Goal: Transaction & Acquisition: Purchase product/service

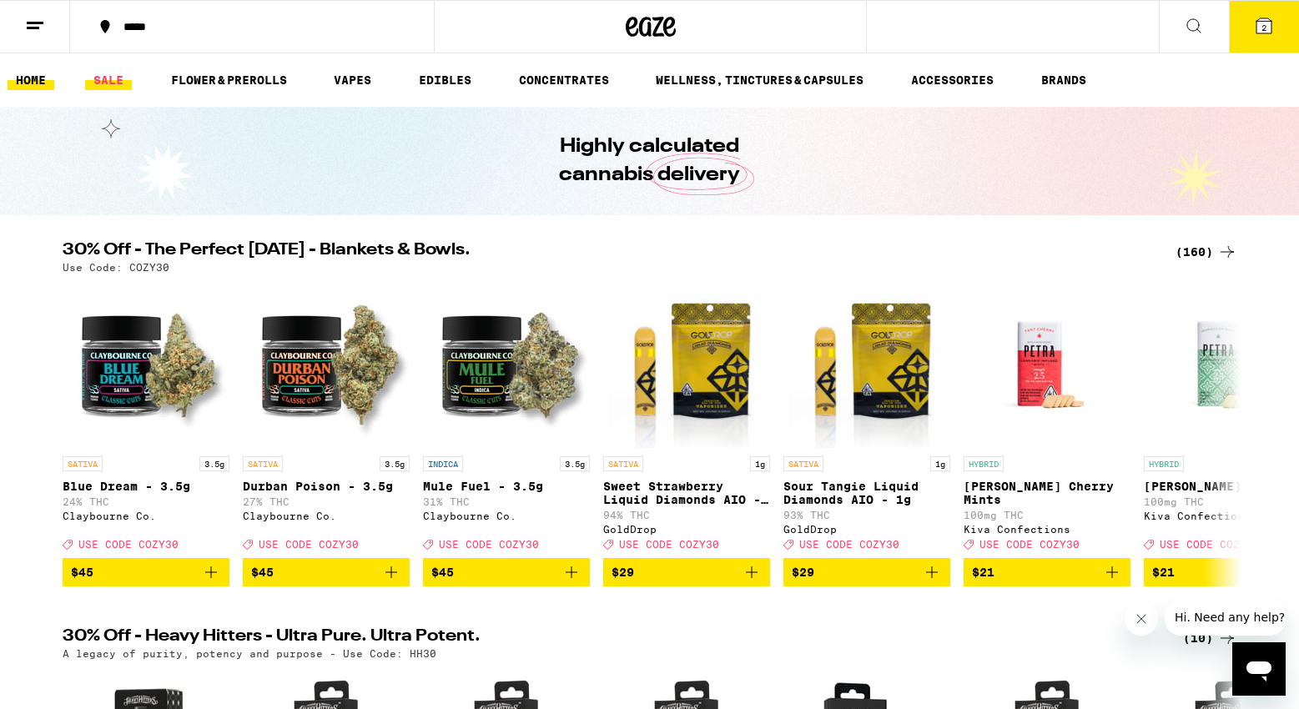
click at [116, 84] on link "SALE" at bounding box center [108, 80] width 47 height 20
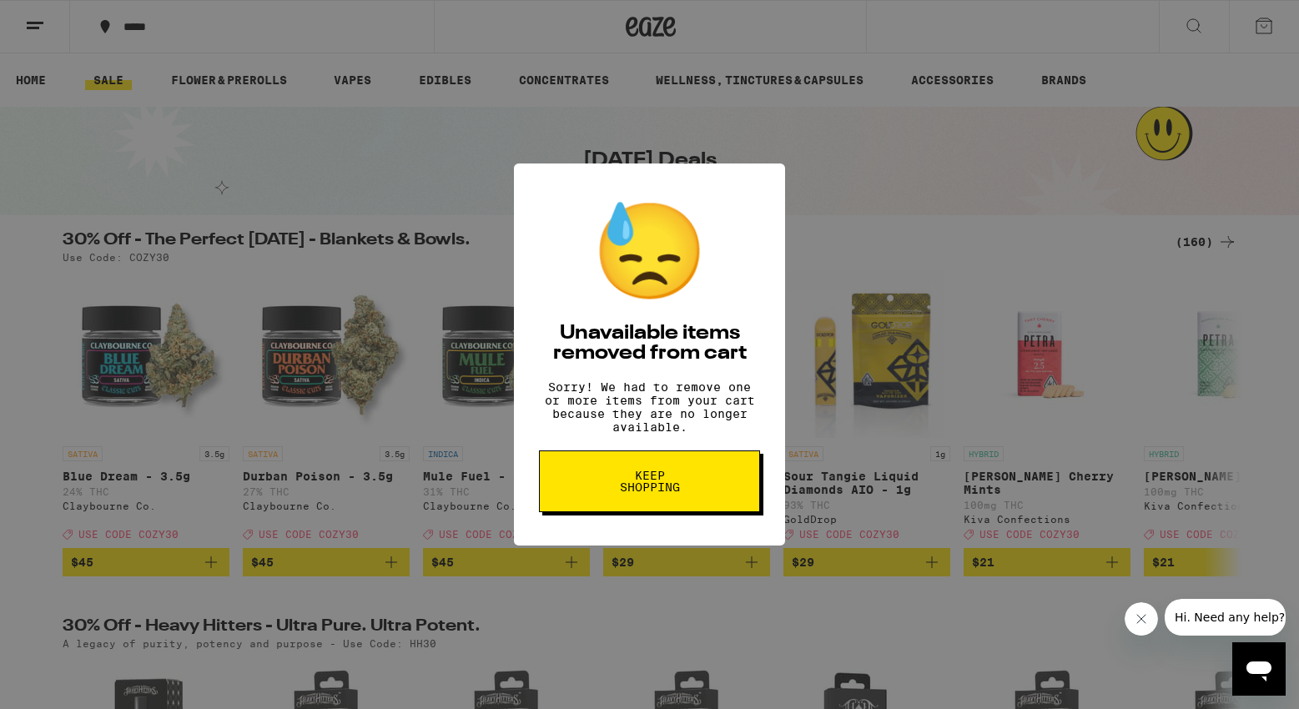
click at [635, 493] on span "Keep Shopping" at bounding box center [650, 481] width 86 height 23
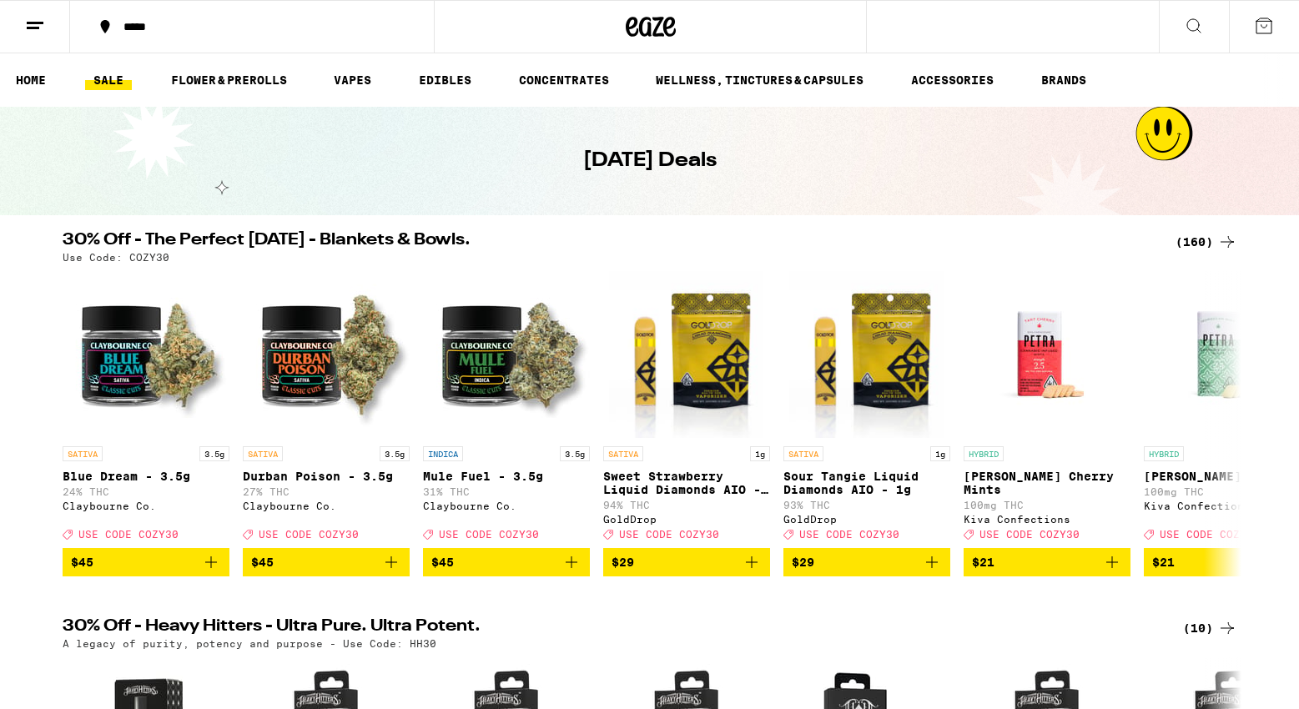
click at [154, 34] on button "*****" at bounding box center [252, 27] width 364 height 50
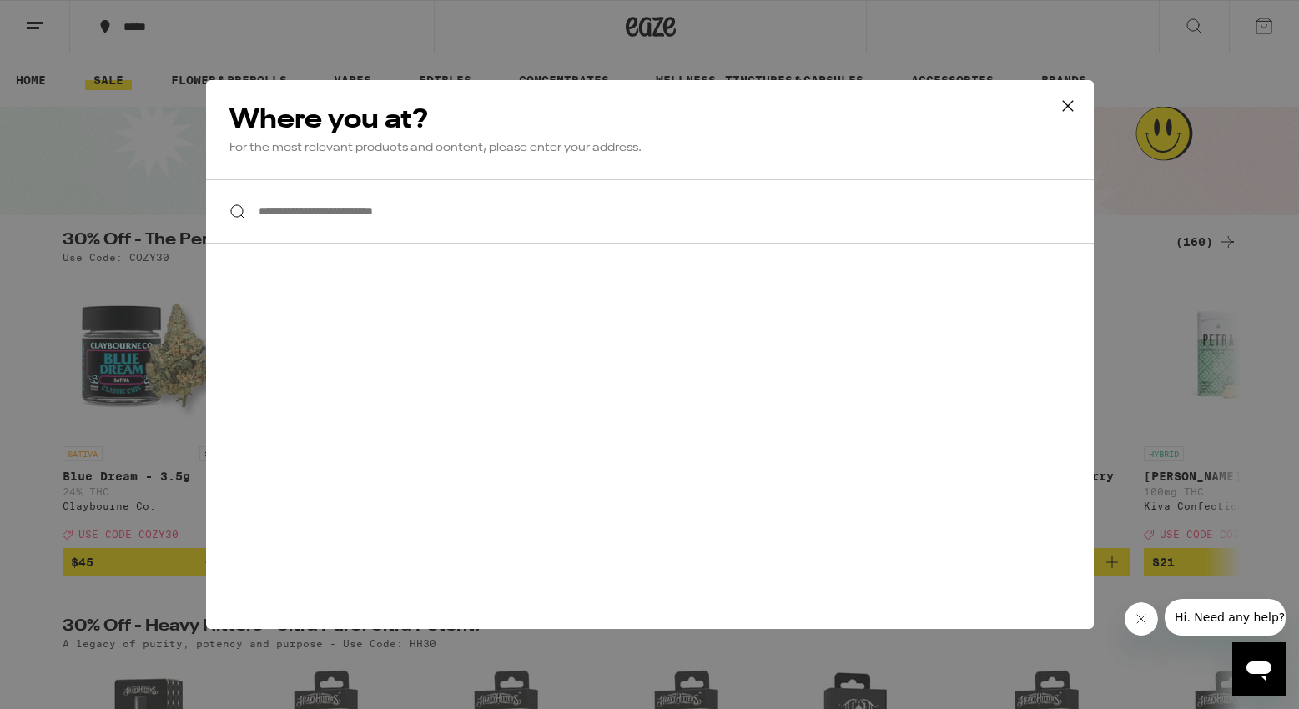
click at [379, 212] on input "**********" at bounding box center [650, 211] width 888 height 64
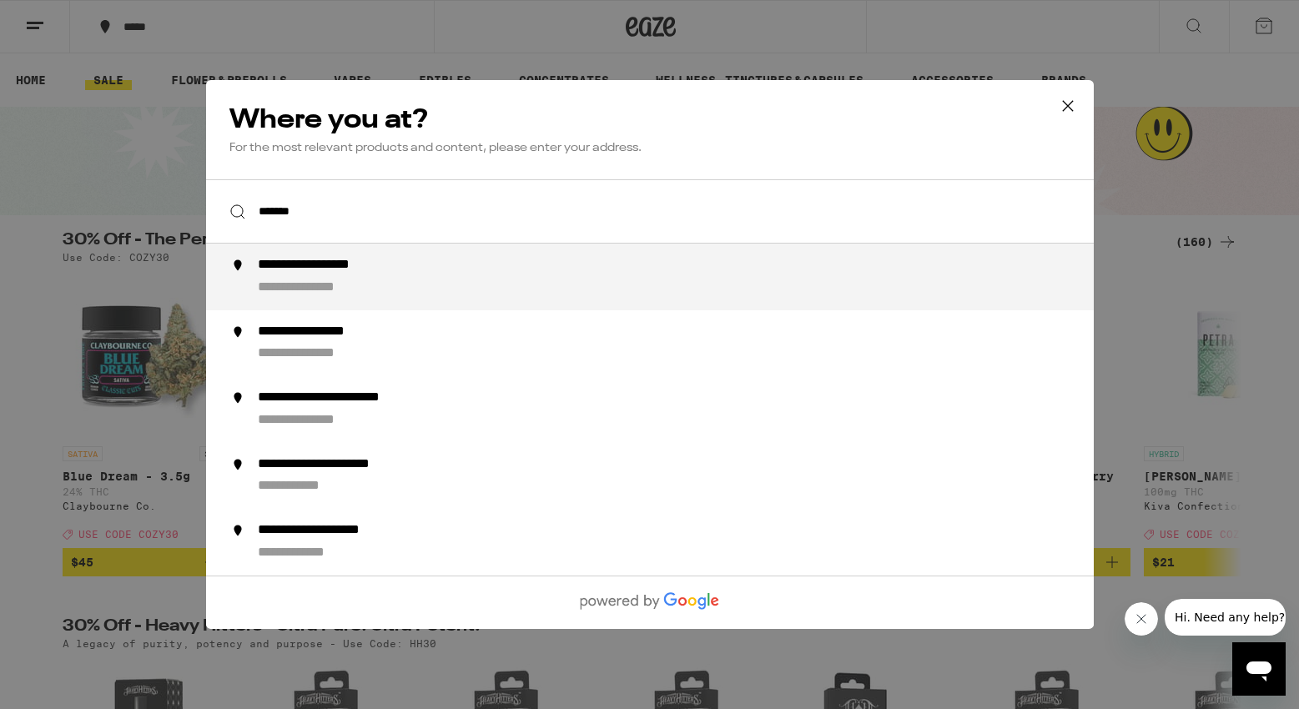
click at [399, 284] on div "**********" at bounding box center [682, 277] width 851 height 40
type input "**********"
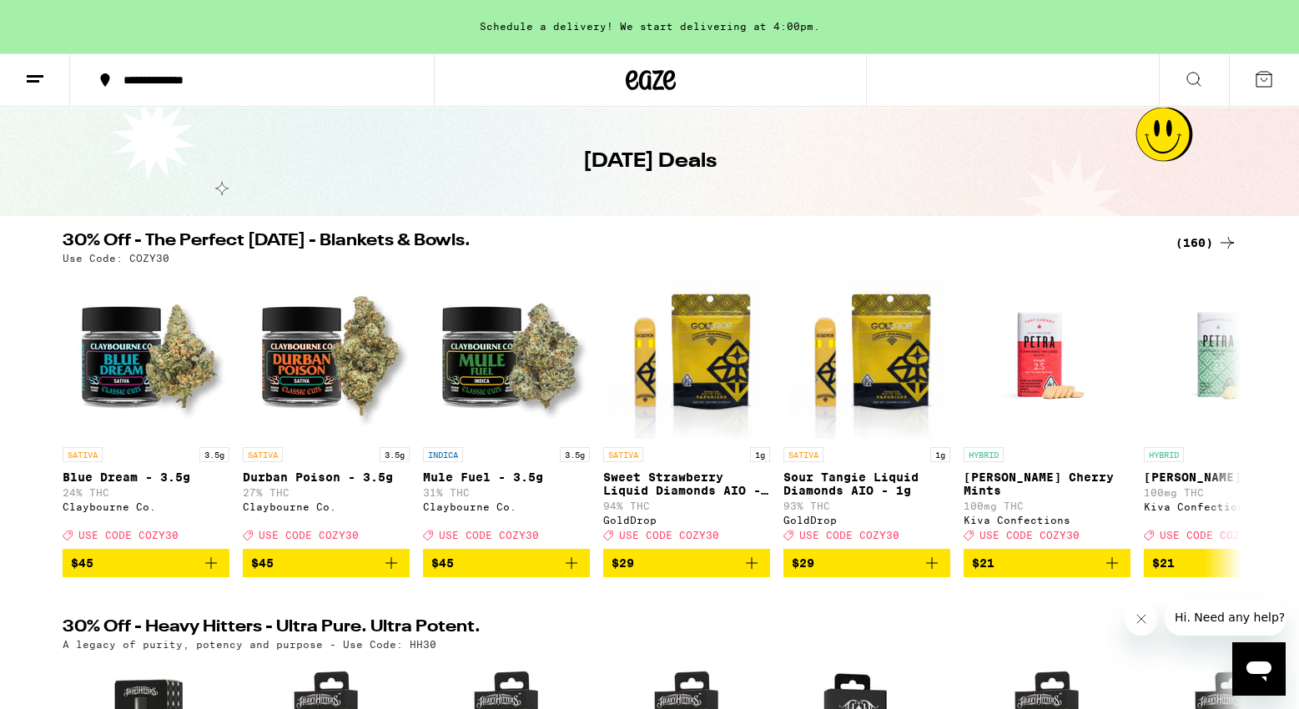
scroll to position [62, 0]
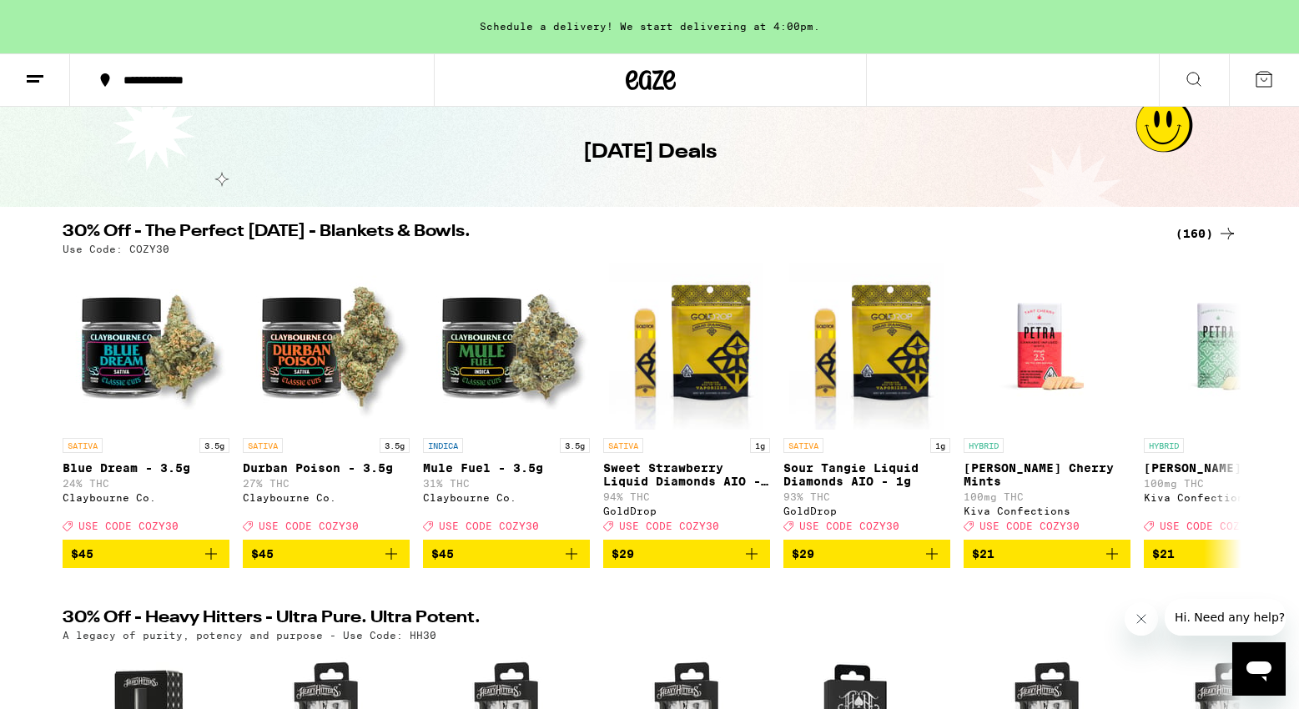
click at [1191, 236] on div "(160)" at bounding box center [1207, 234] width 62 height 20
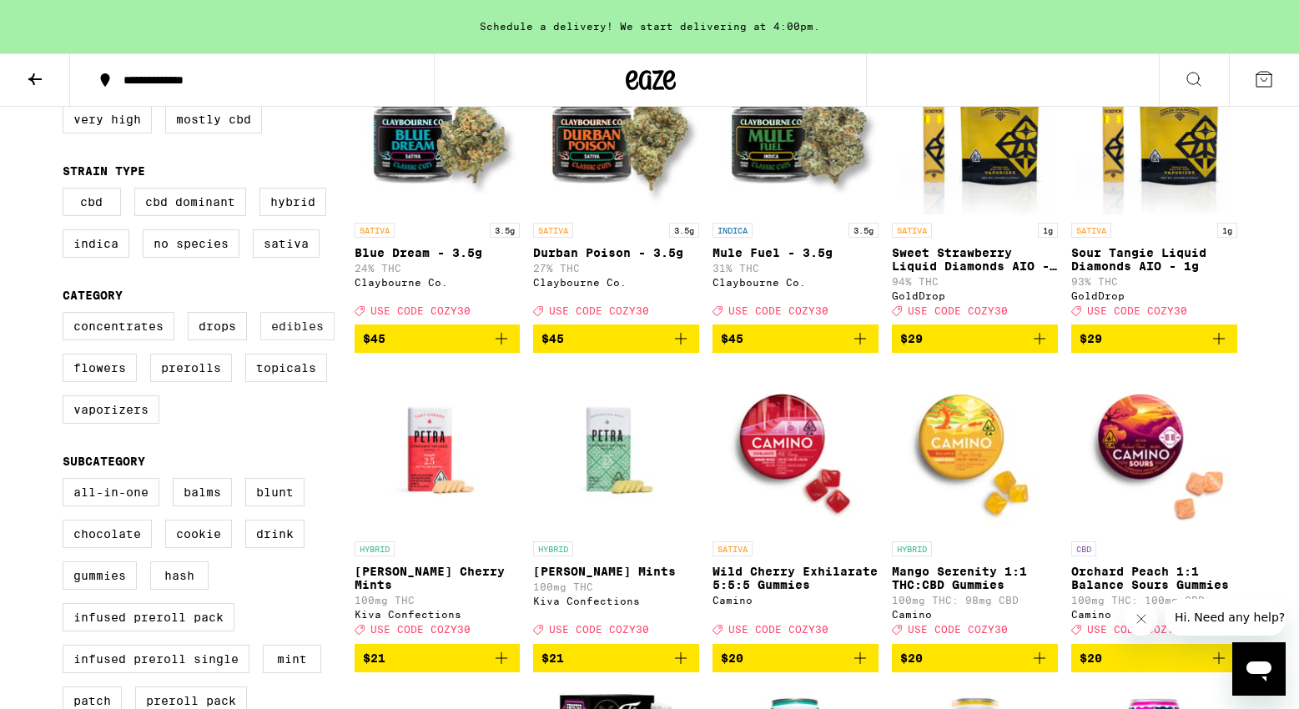
scroll to position [249, 0]
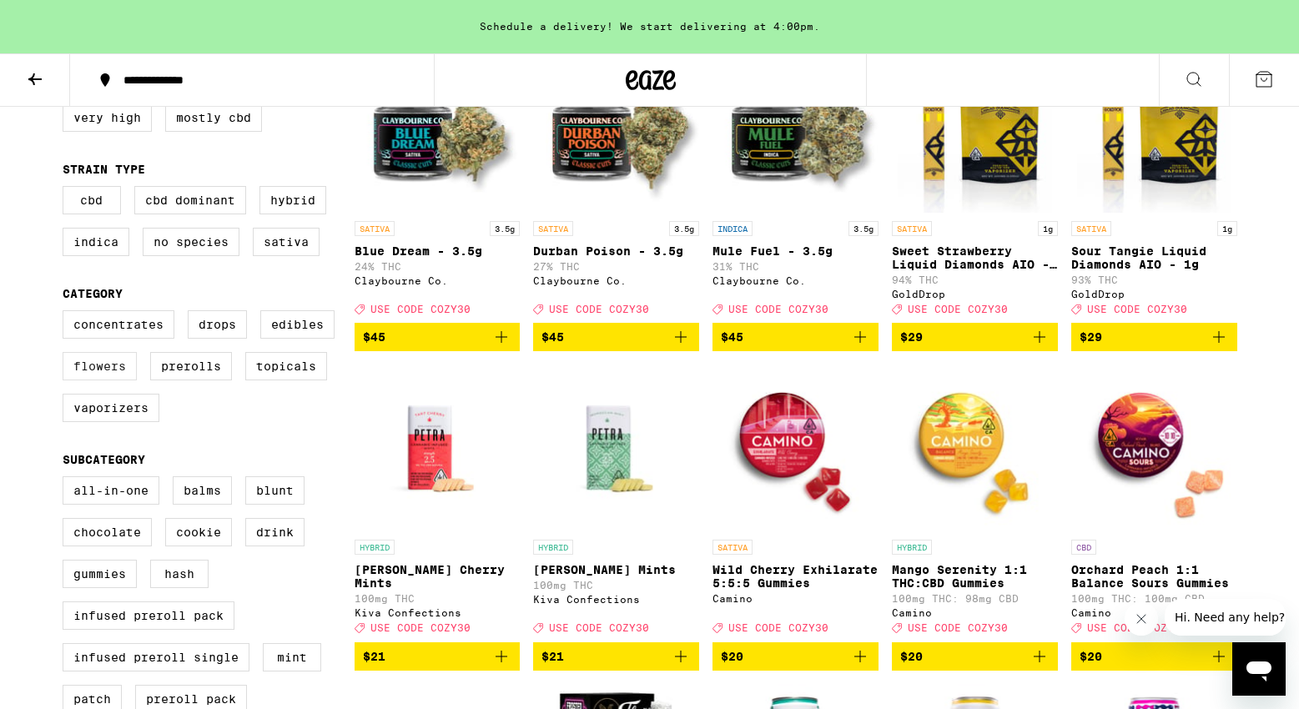
click at [121, 380] on label "Flowers" at bounding box center [100, 366] width 74 height 28
click at [67, 314] on input "Flowers" at bounding box center [66, 313] width 1 height 1
checkbox input "true"
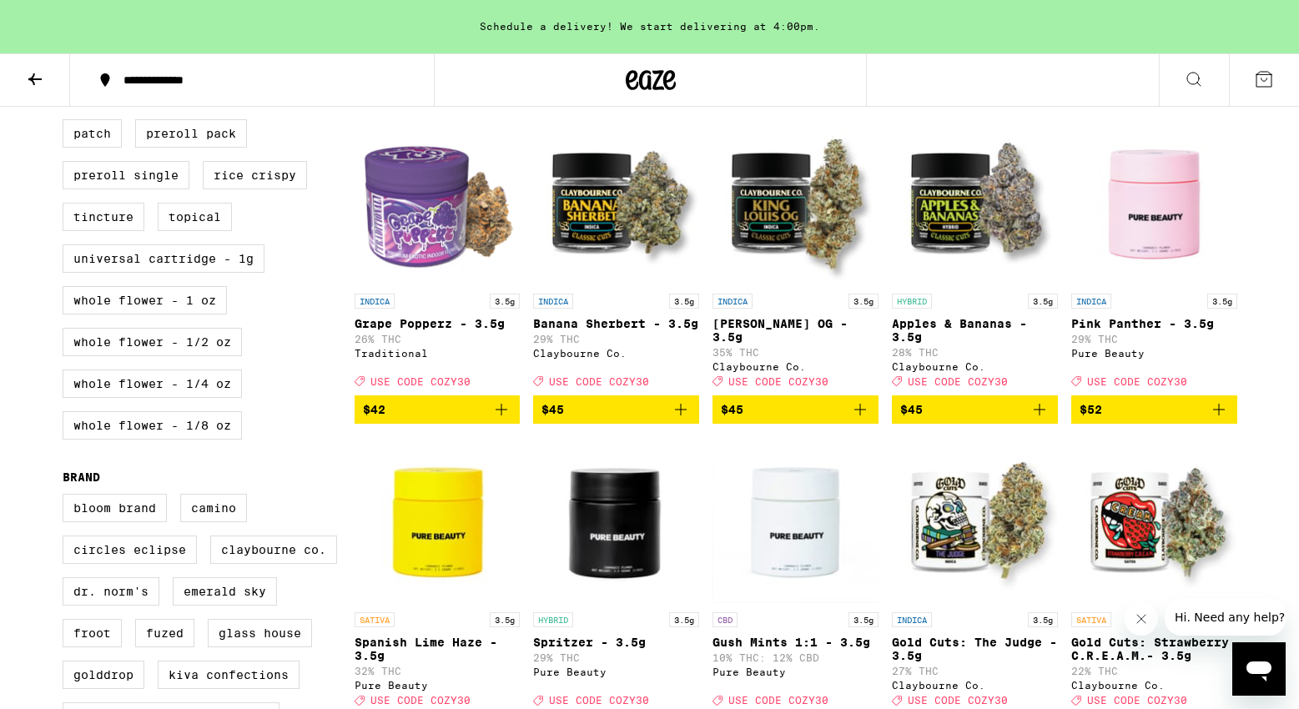
scroll to position [818, 0]
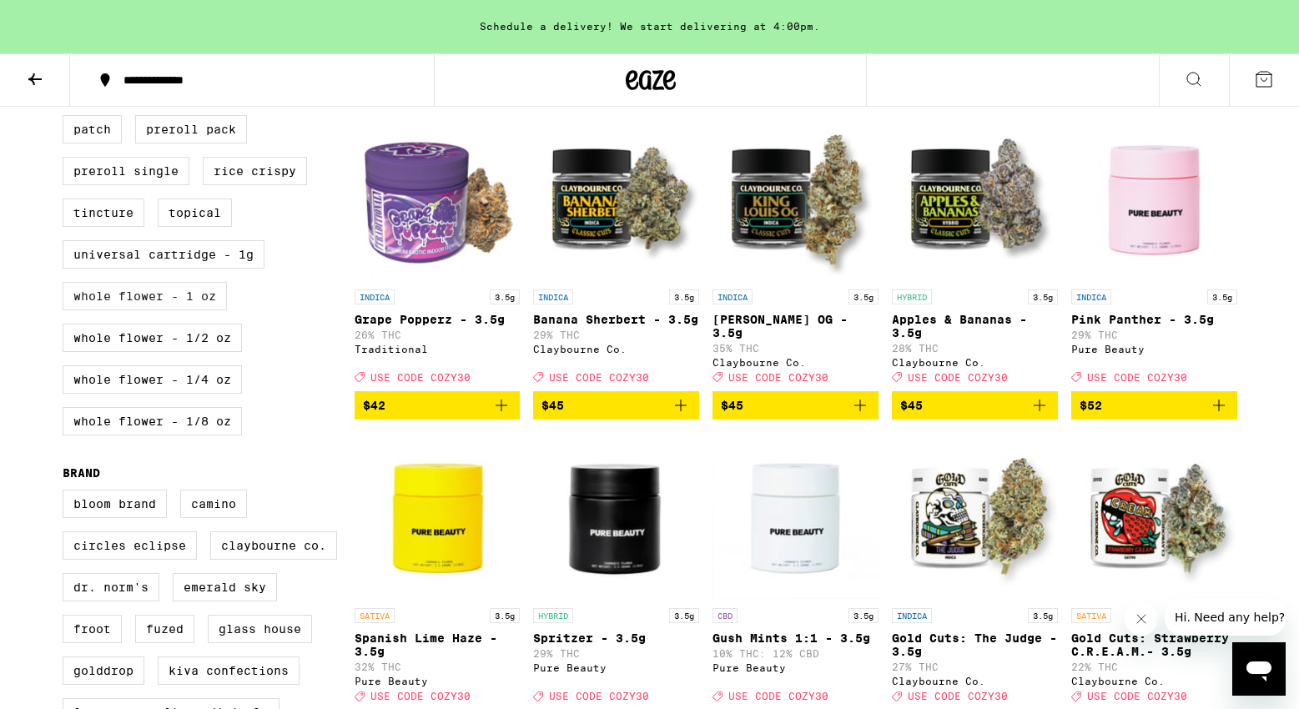
click at [205, 310] on label "Whole Flower - 1 oz" at bounding box center [145, 296] width 164 height 28
checkbox input "true"
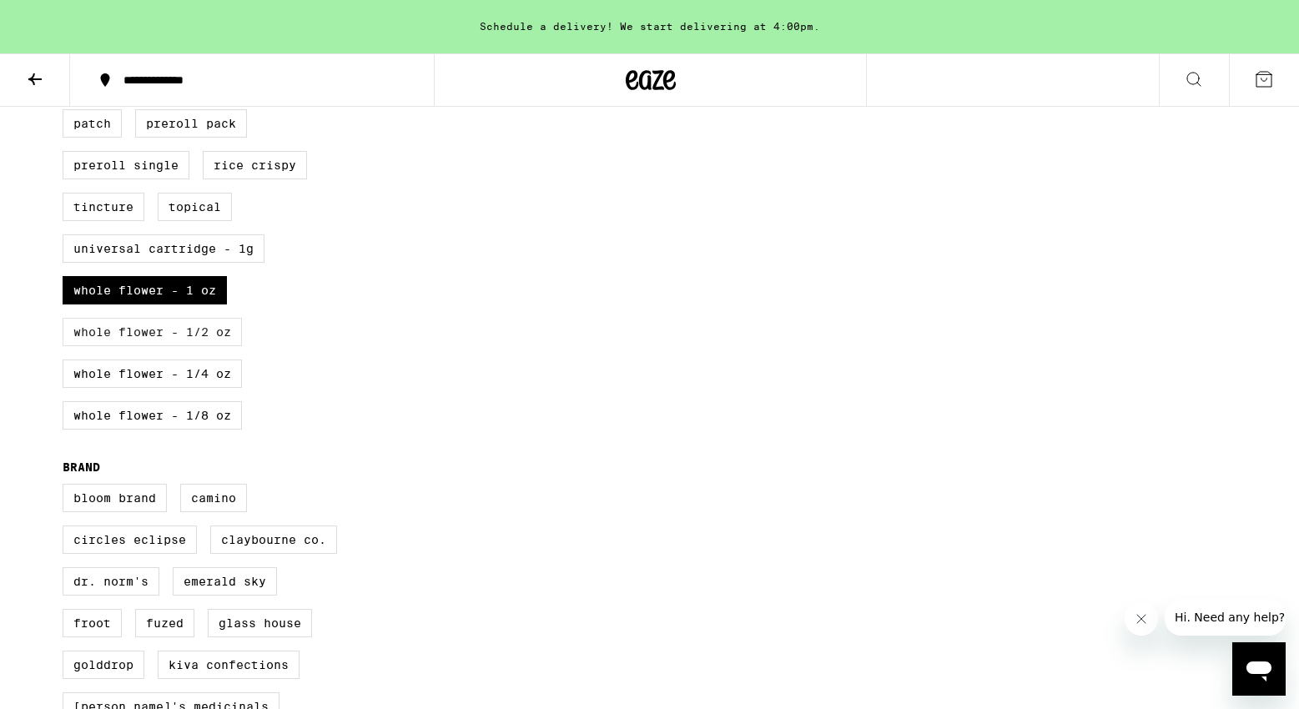
click at [202, 346] on label "Whole Flower - 1/2 oz" at bounding box center [152, 332] width 179 height 28
checkbox input "true"
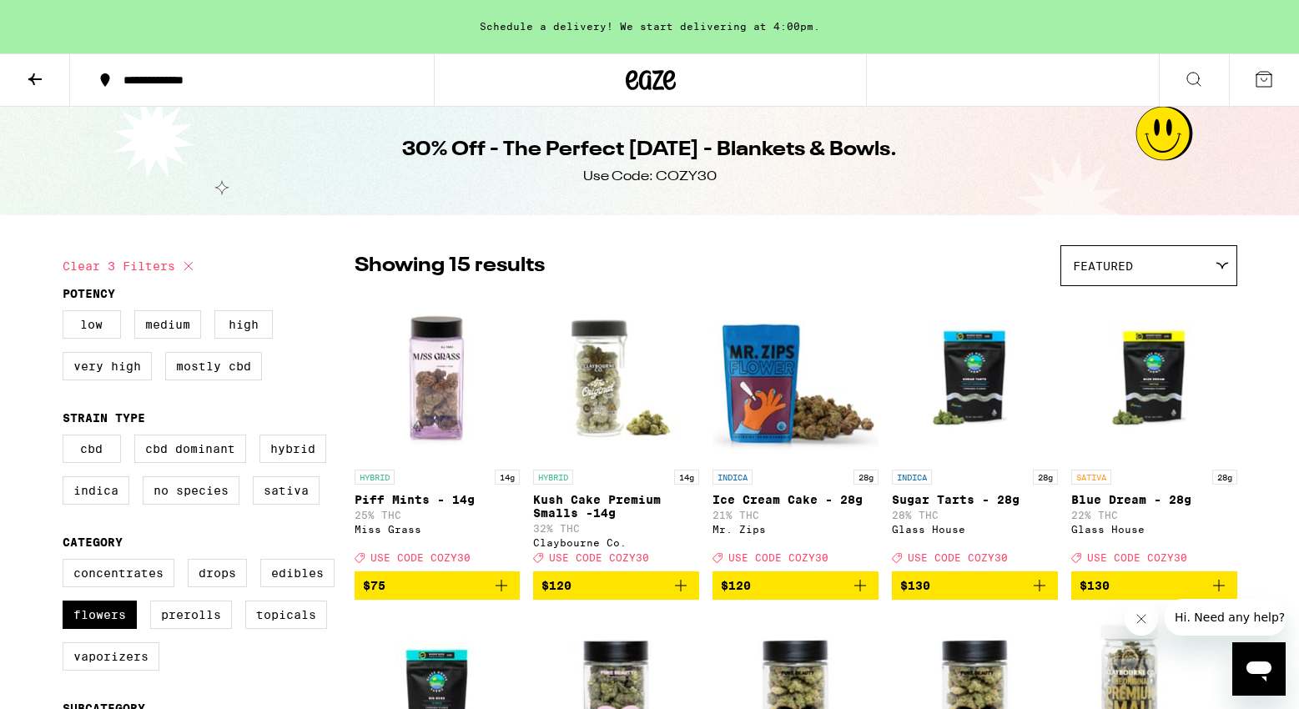
click at [661, 83] on icon at bounding box center [651, 80] width 50 height 30
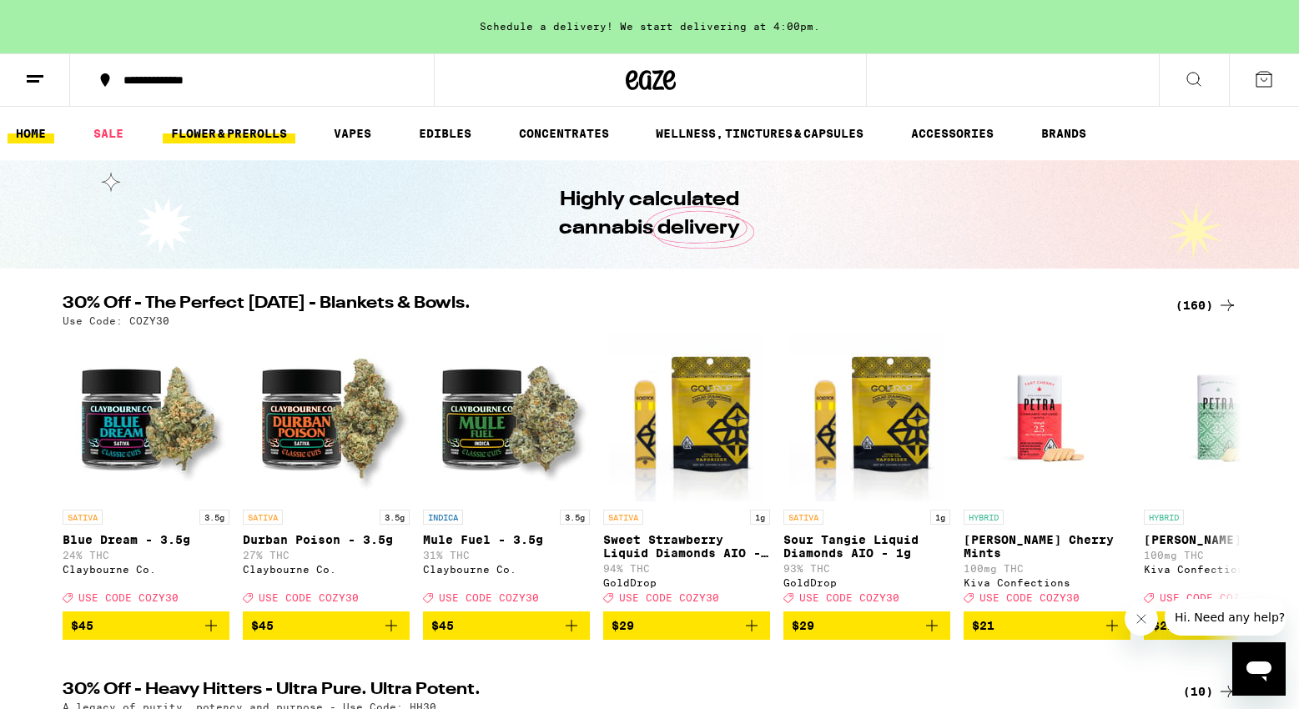
click at [254, 133] on link "FLOWER & PREROLLS" at bounding box center [229, 133] width 133 height 20
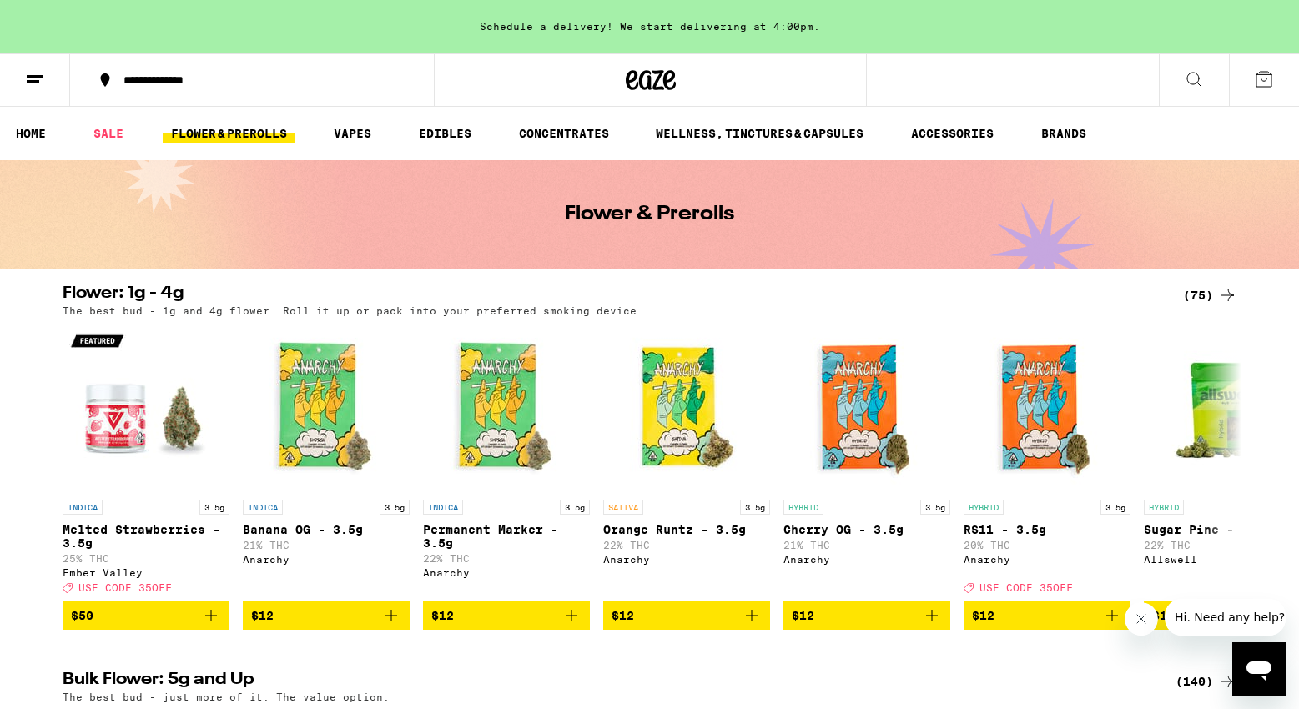
drag, startPoint x: 815, startPoint y: 25, endPoint x: 516, endPoint y: 42, distance: 299.1
click at [531, 41] on div "Schedule a delivery! We start delivering at 4:00pm." at bounding box center [649, 26] width 1299 height 53
click at [507, 32] on div "Schedule a delivery! We start delivering at 4:00pm." at bounding box center [649, 26] width 1299 height 53
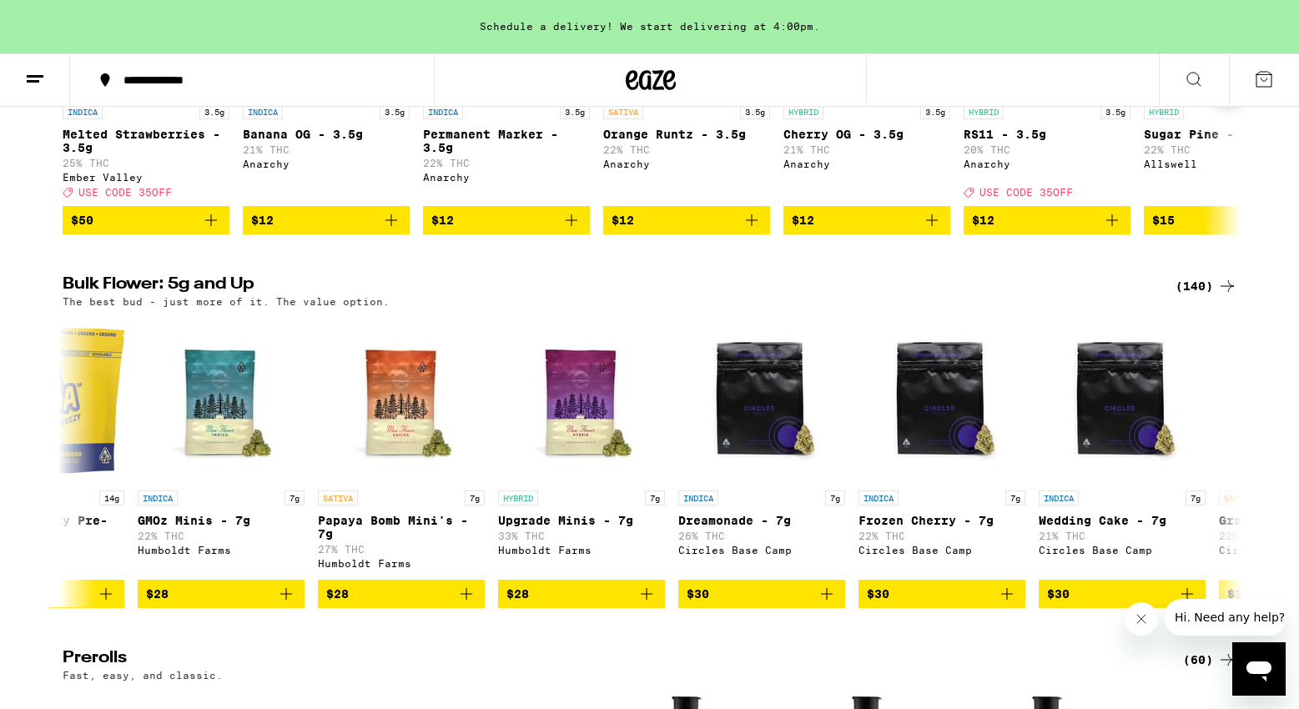
scroll to position [0, 113]
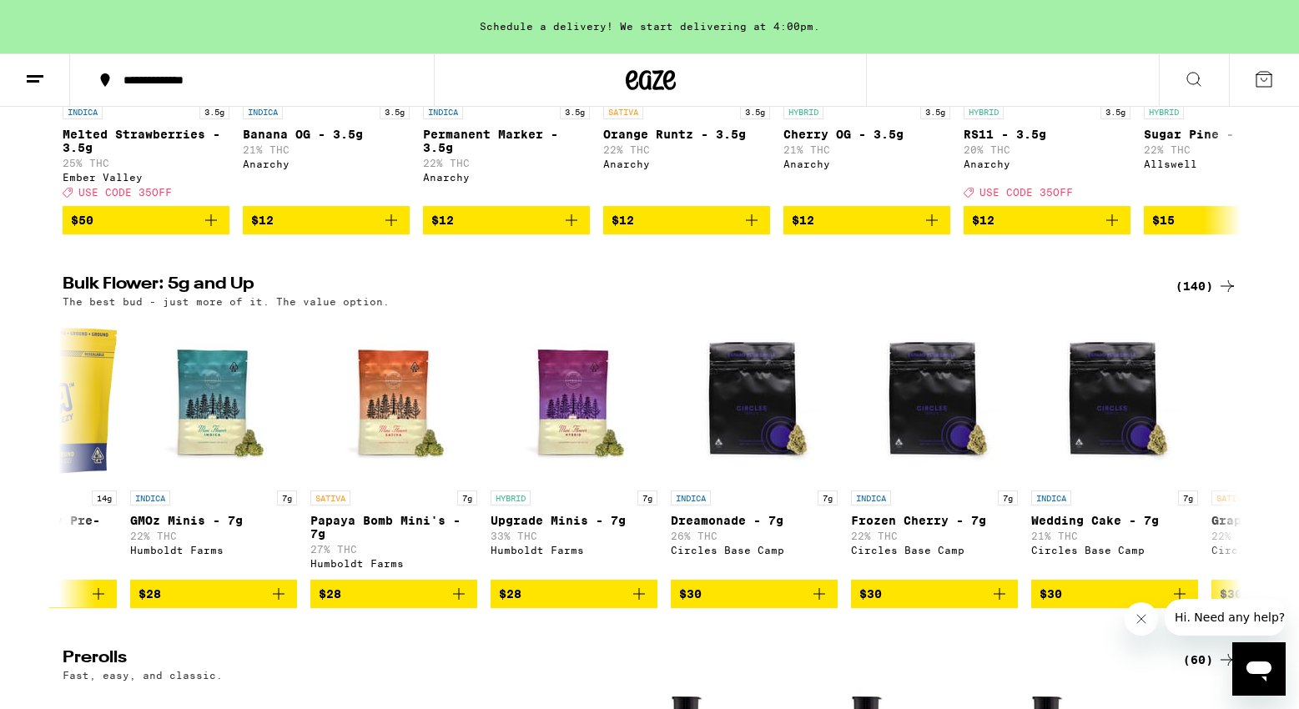
click at [1206, 296] on div "(140)" at bounding box center [1207, 286] width 62 height 20
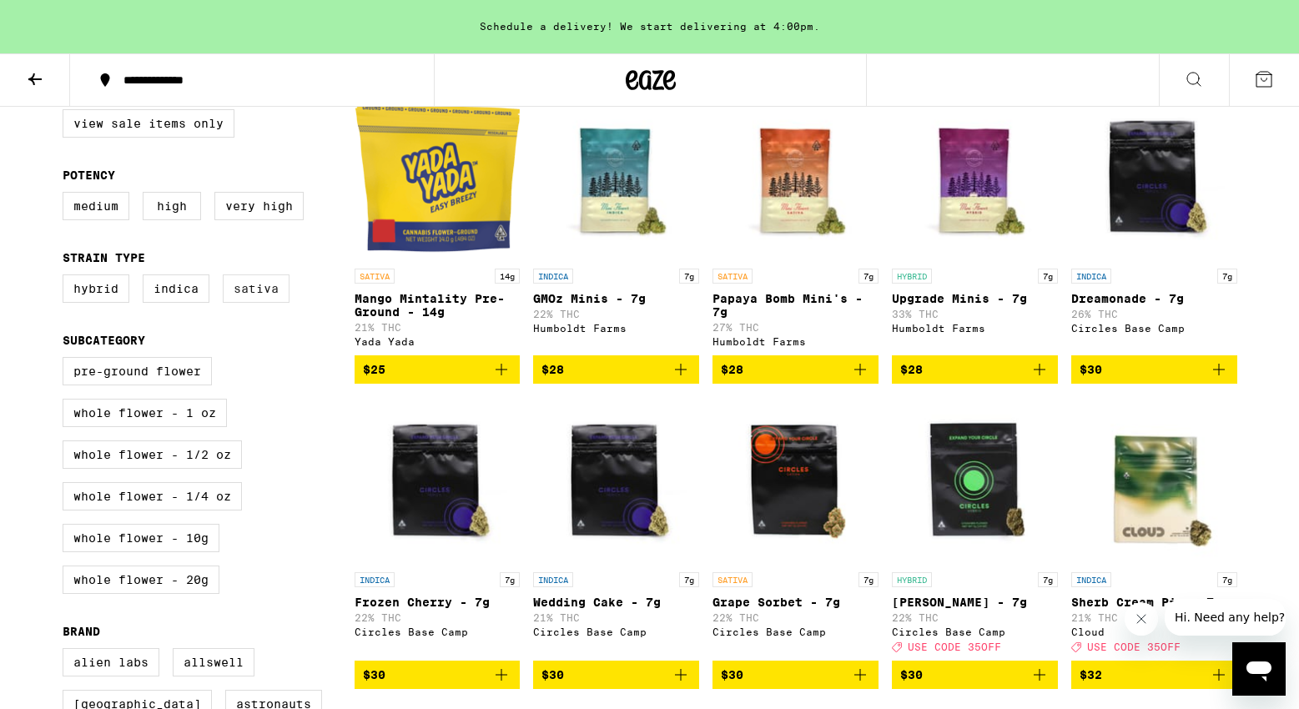
scroll to position [220, 0]
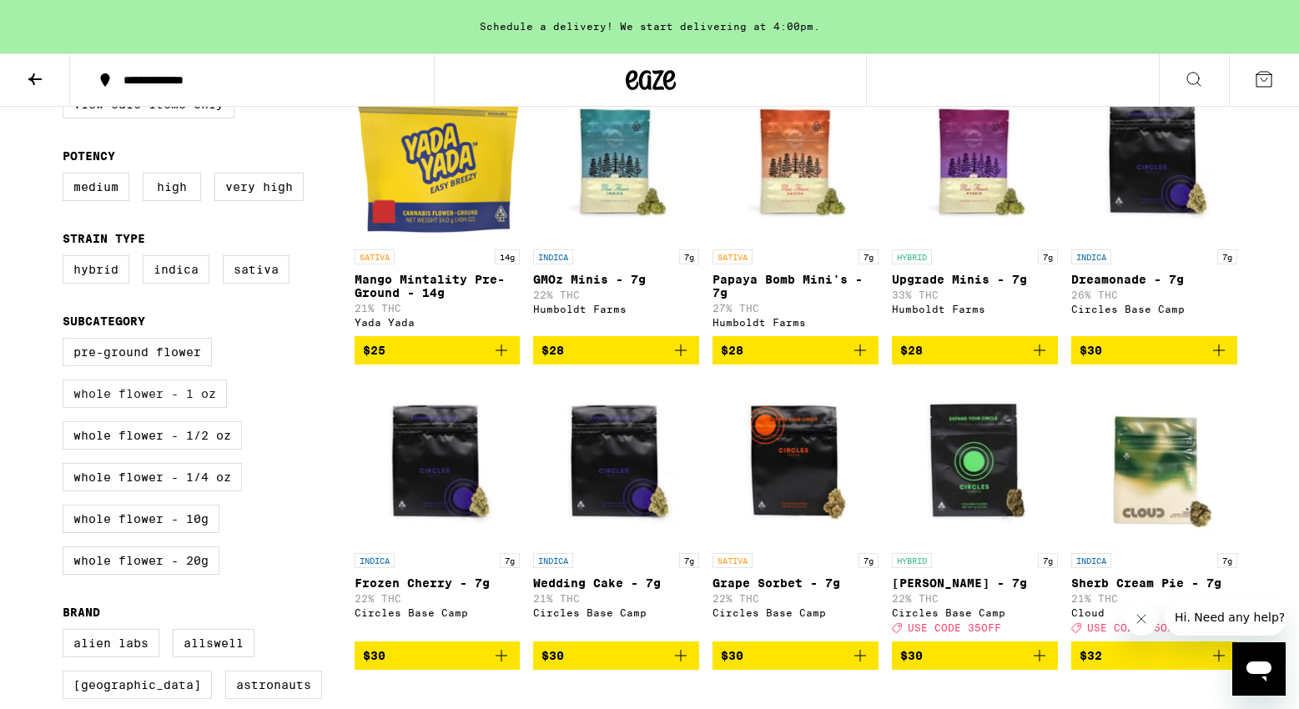
click at [208, 408] on label "Whole Flower - 1 oz" at bounding box center [145, 394] width 164 height 28
click at [67, 341] on input "Whole Flower - 1 oz" at bounding box center [66, 340] width 1 height 1
checkbox input "true"
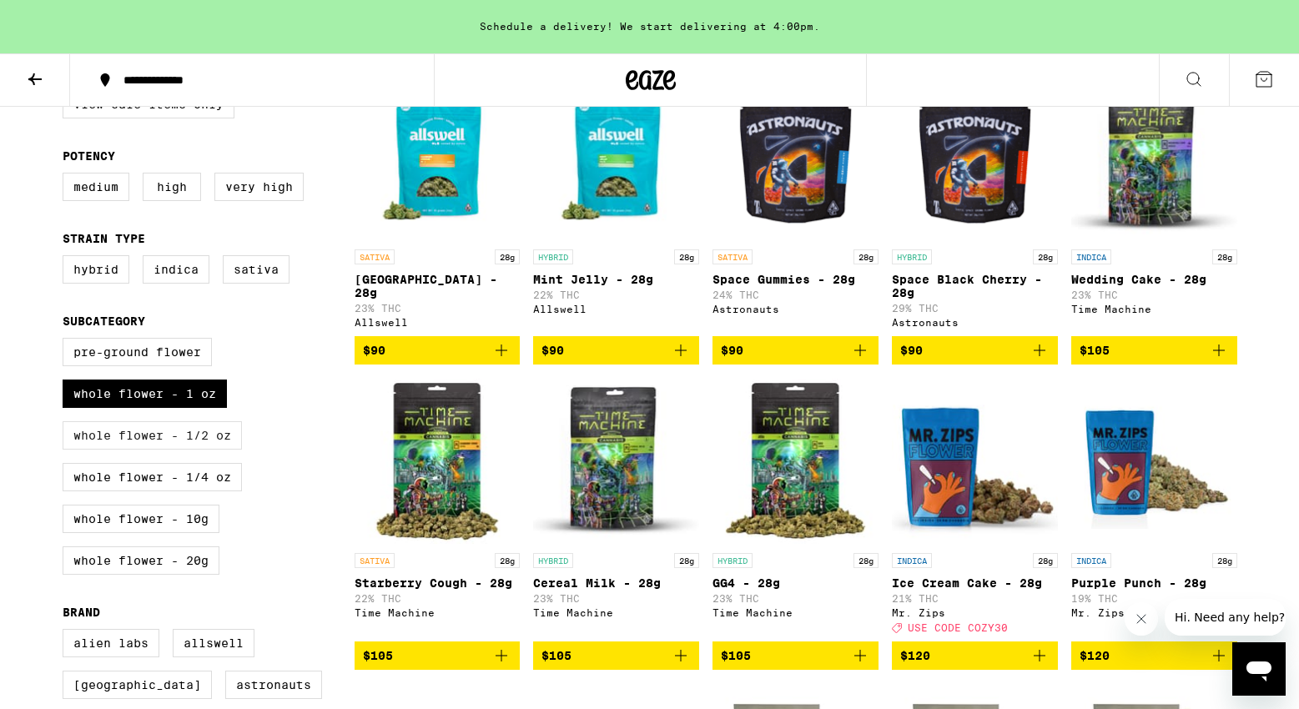
click at [208, 448] on label "Whole Flower - 1/2 oz" at bounding box center [152, 435] width 179 height 28
click at [67, 341] on input "Whole Flower - 1/2 oz" at bounding box center [66, 340] width 1 height 1
checkbox input "true"
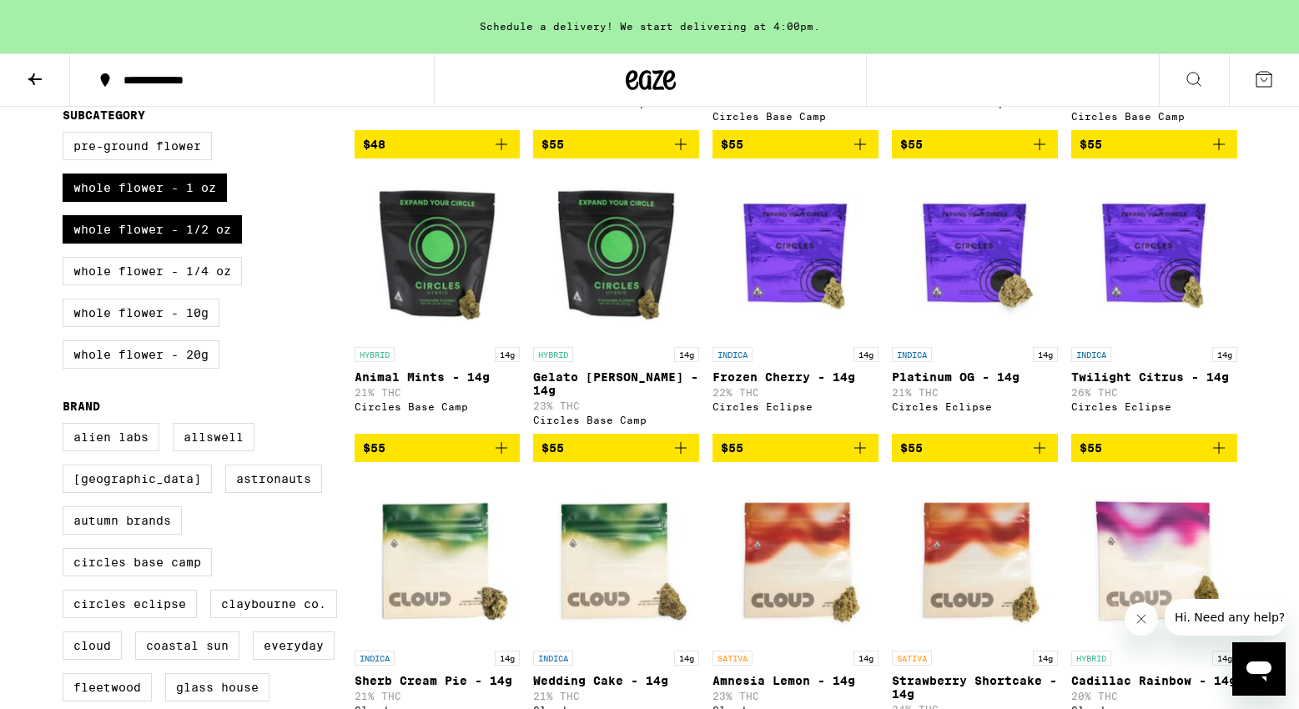
scroll to position [412, 0]
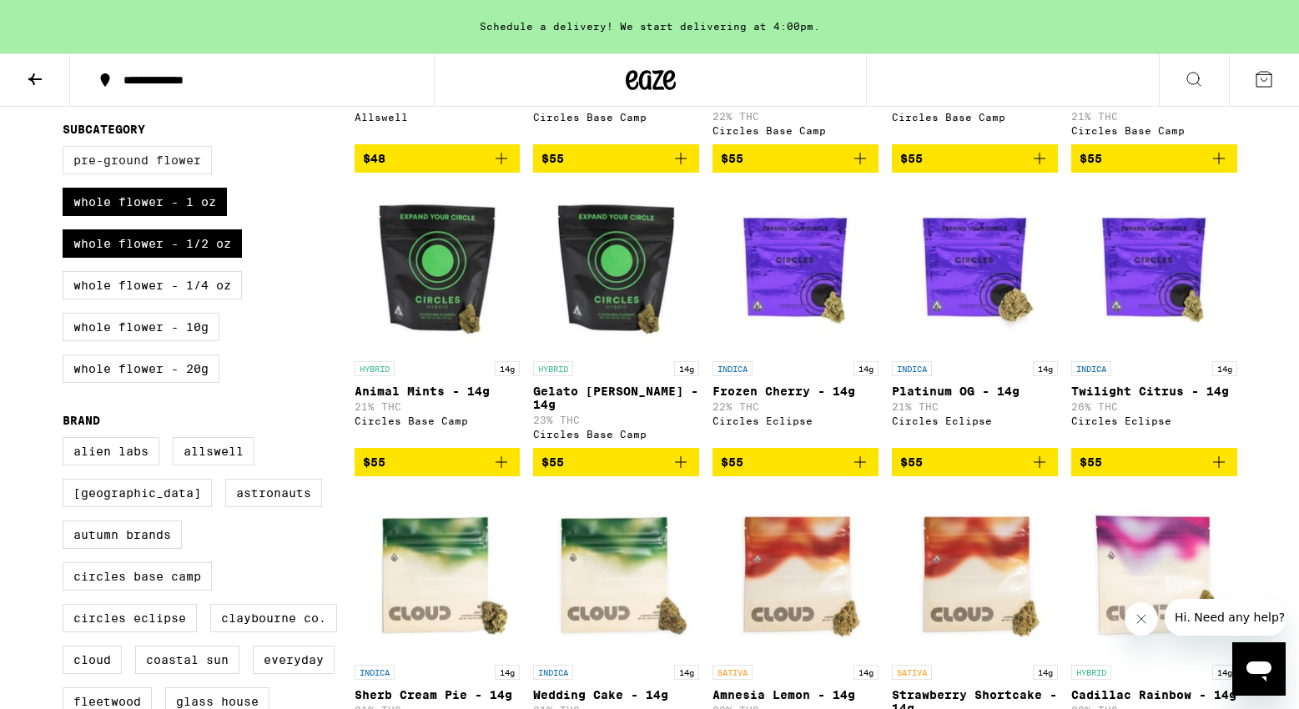
click at [146, 174] on label "Pre-ground Flower" at bounding box center [137, 160] width 149 height 28
click at [67, 149] on input "Pre-ground Flower" at bounding box center [66, 149] width 1 height 1
checkbox input "true"
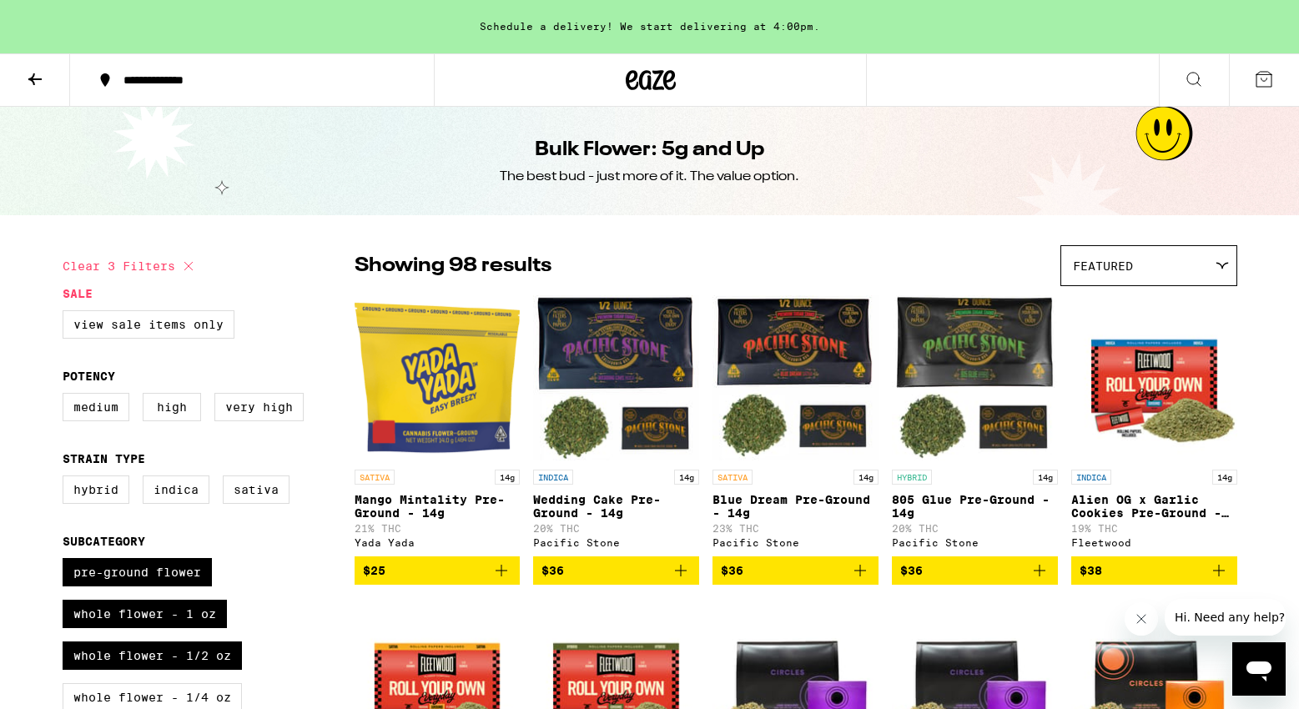
click at [436, 395] on img "Open page for Mango Mintality Pre-Ground - 14g from Yada Yada" at bounding box center [438, 378] width 166 height 167
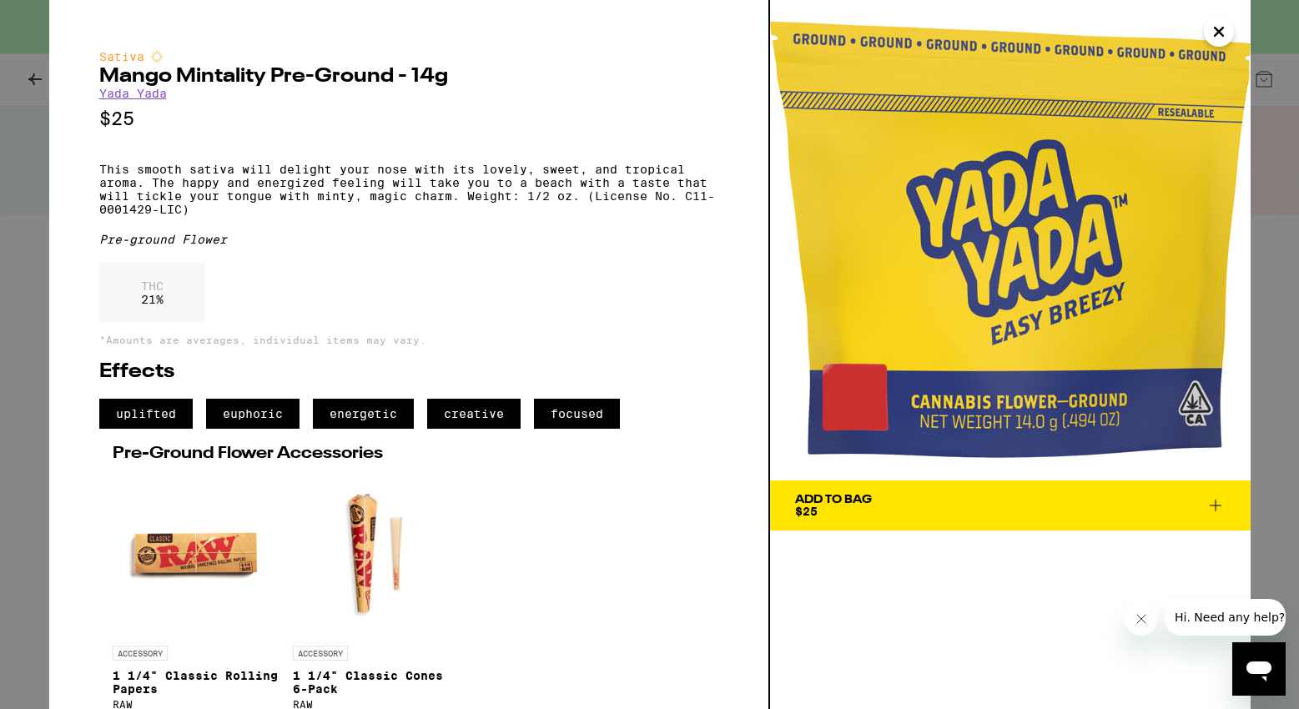
click at [1214, 507] on icon at bounding box center [1216, 506] width 20 height 20
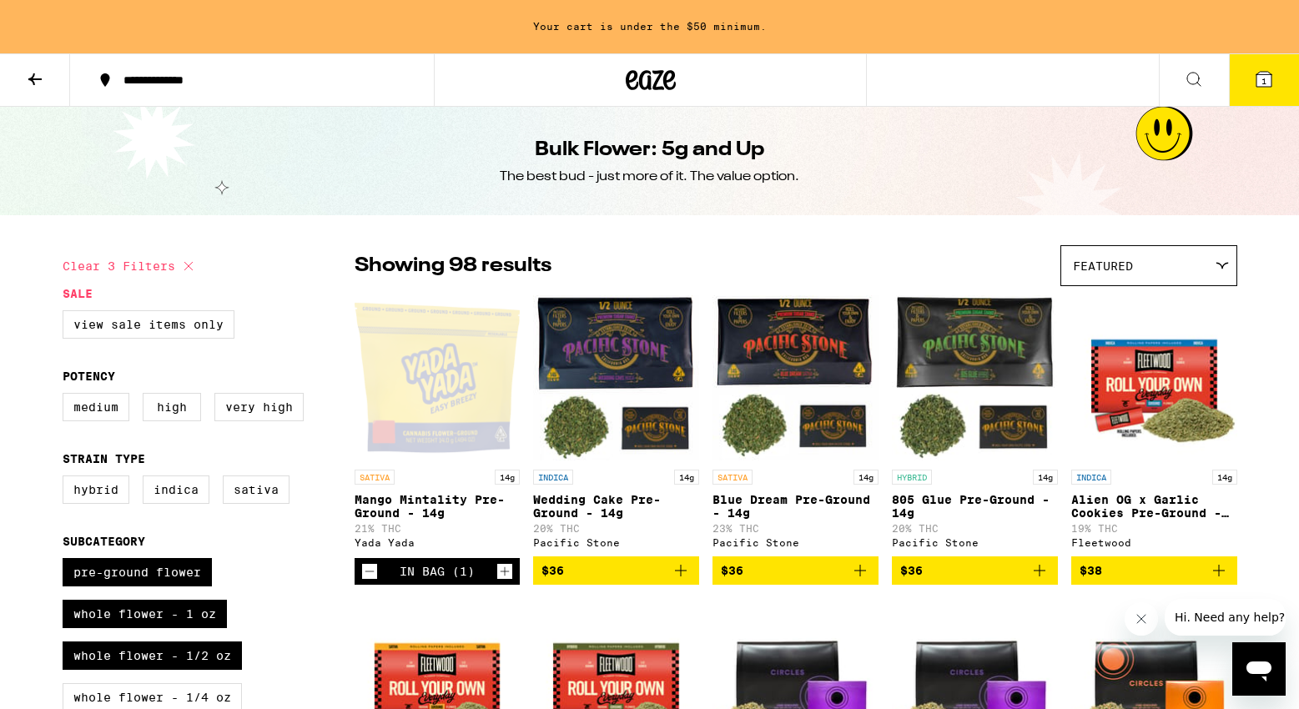
click at [1271, 81] on icon at bounding box center [1263, 79] width 15 height 15
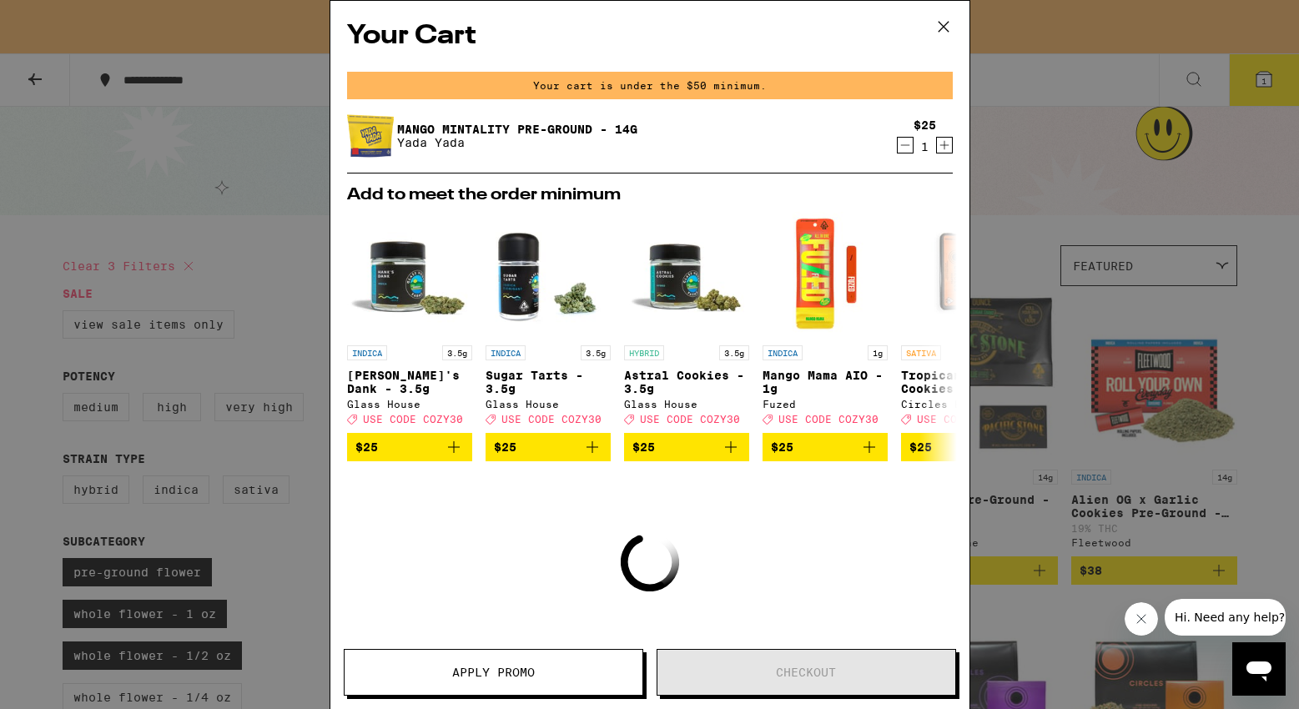
click at [943, 145] on icon "Increment" at bounding box center [944, 145] width 15 height 20
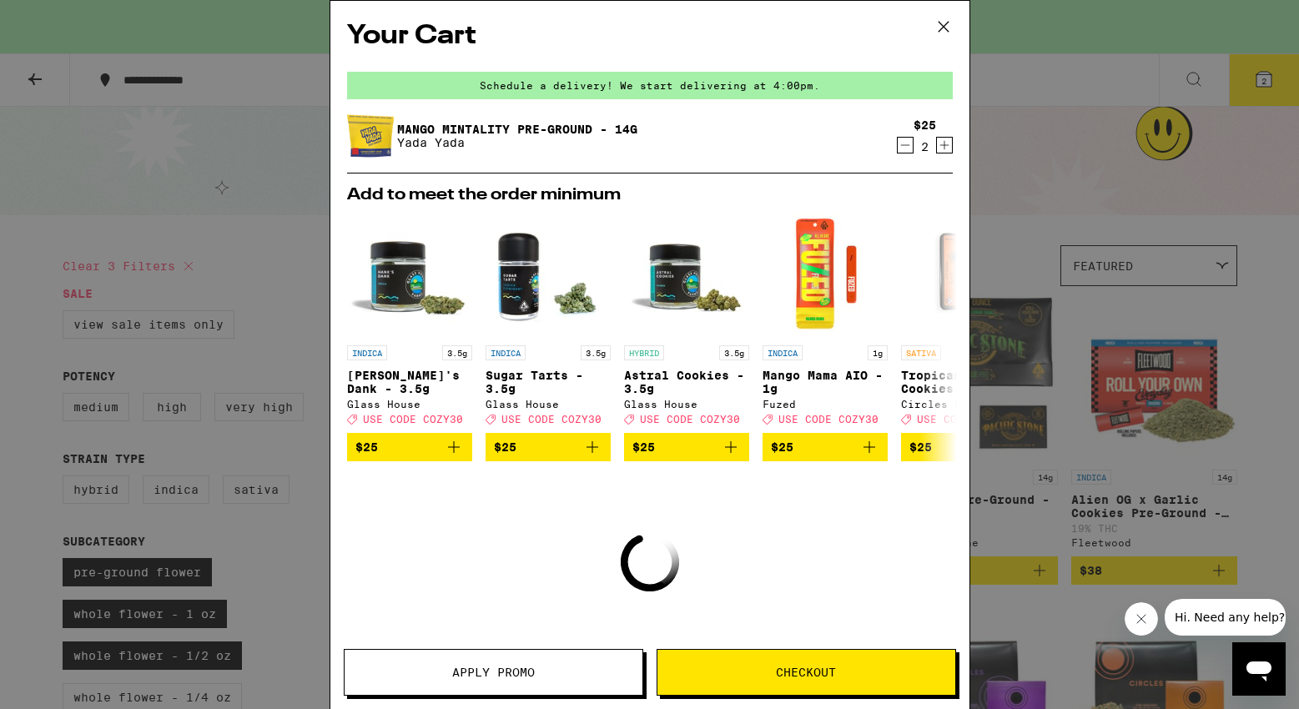
click at [945, 33] on icon at bounding box center [943, 26] width 25 height 25
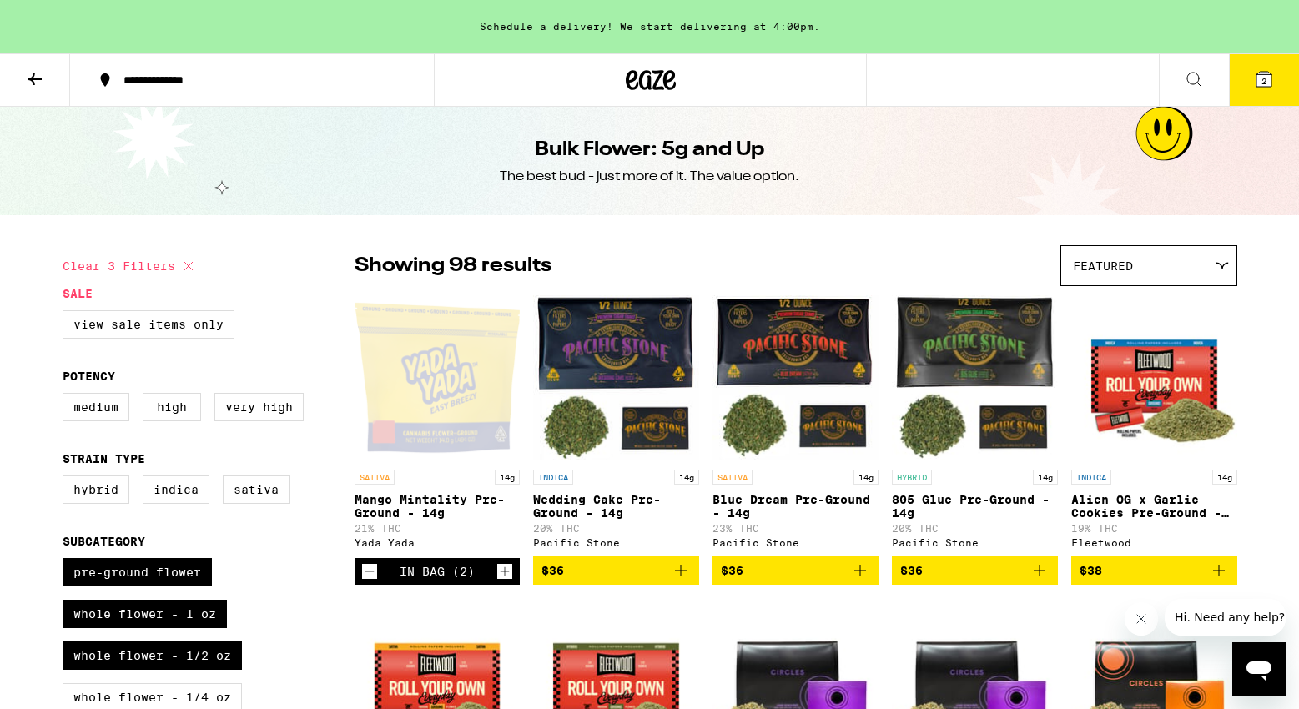
click at [34, 74] on icon at bounding box center [34, 79] width 13 height 12
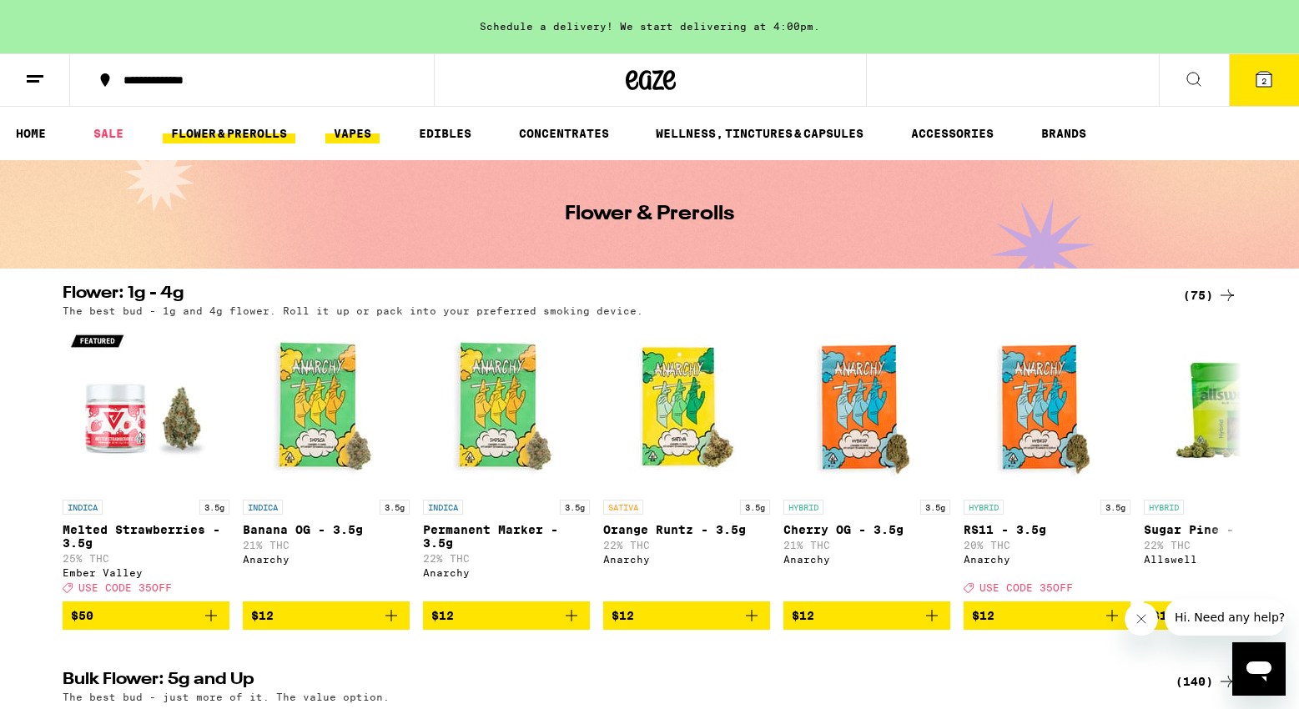
click at [355, 136] on link "VAPES" at bounding box center [352, 133] width 54 height 20
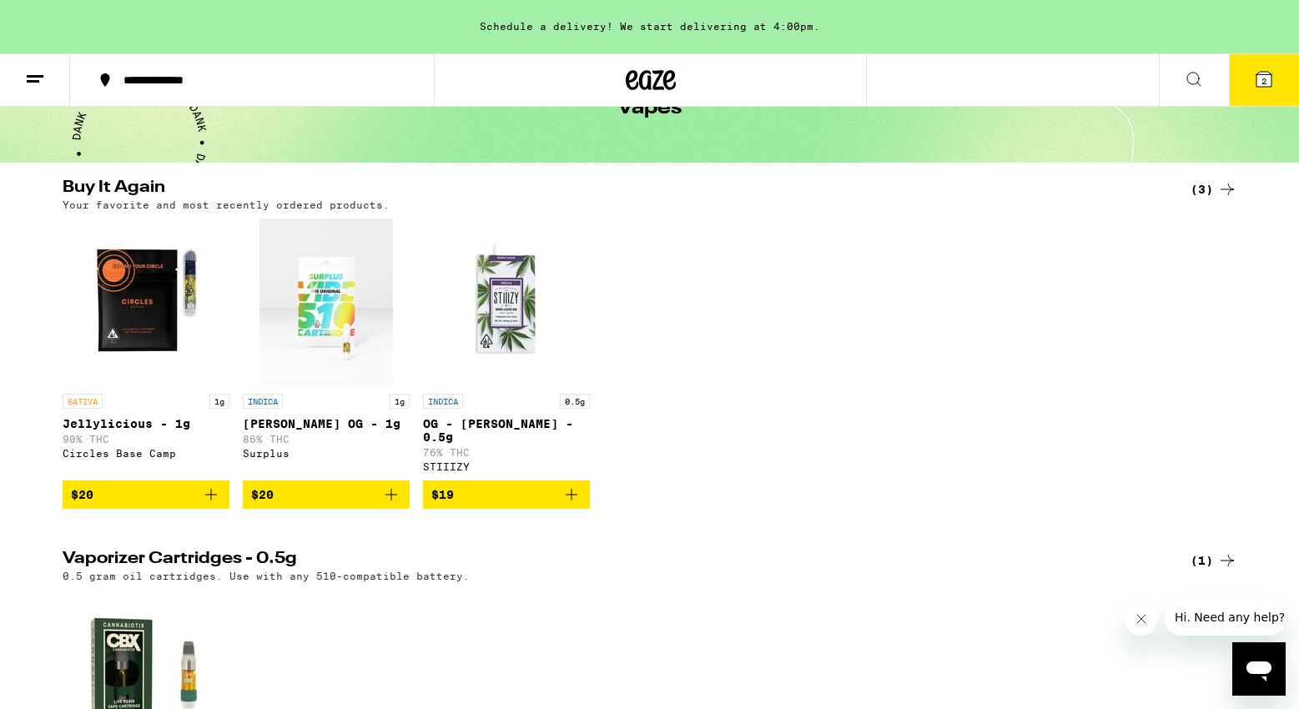
scroll to position [116, 0]
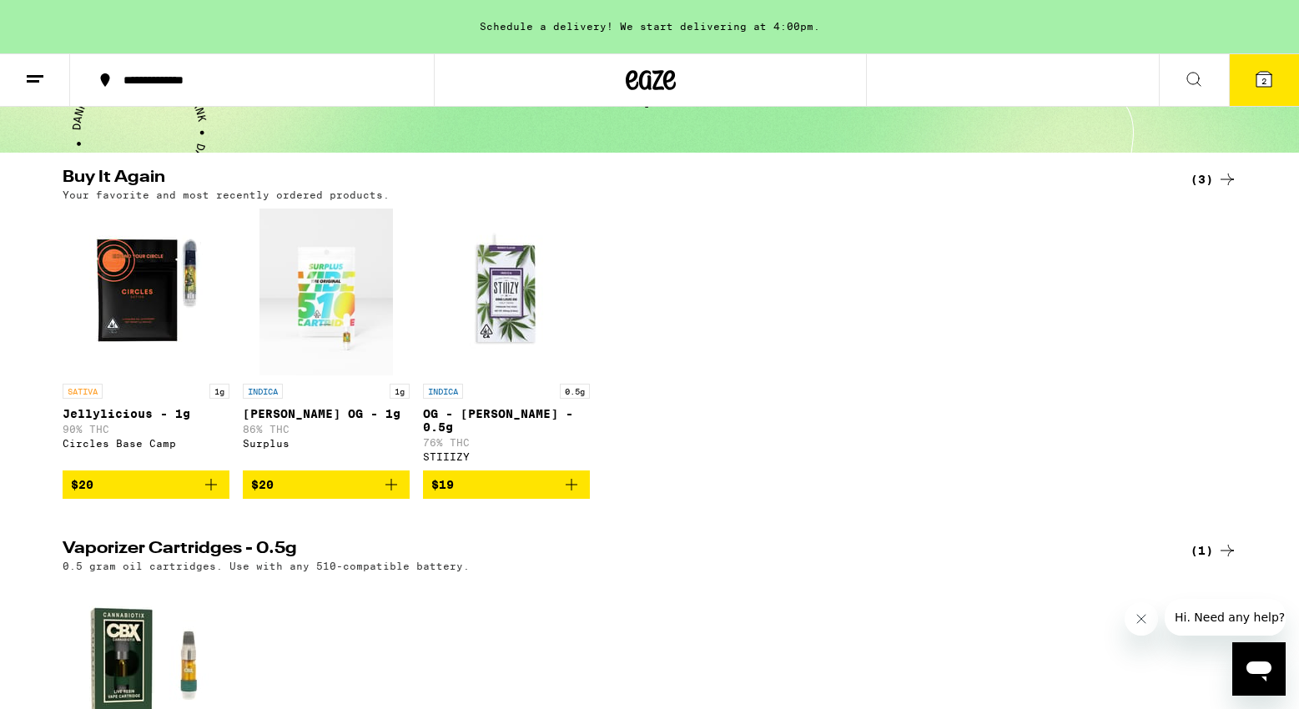
click at [214, 495] on icon "Add to bag" at bounding box center [211, 485] width 20 height 20
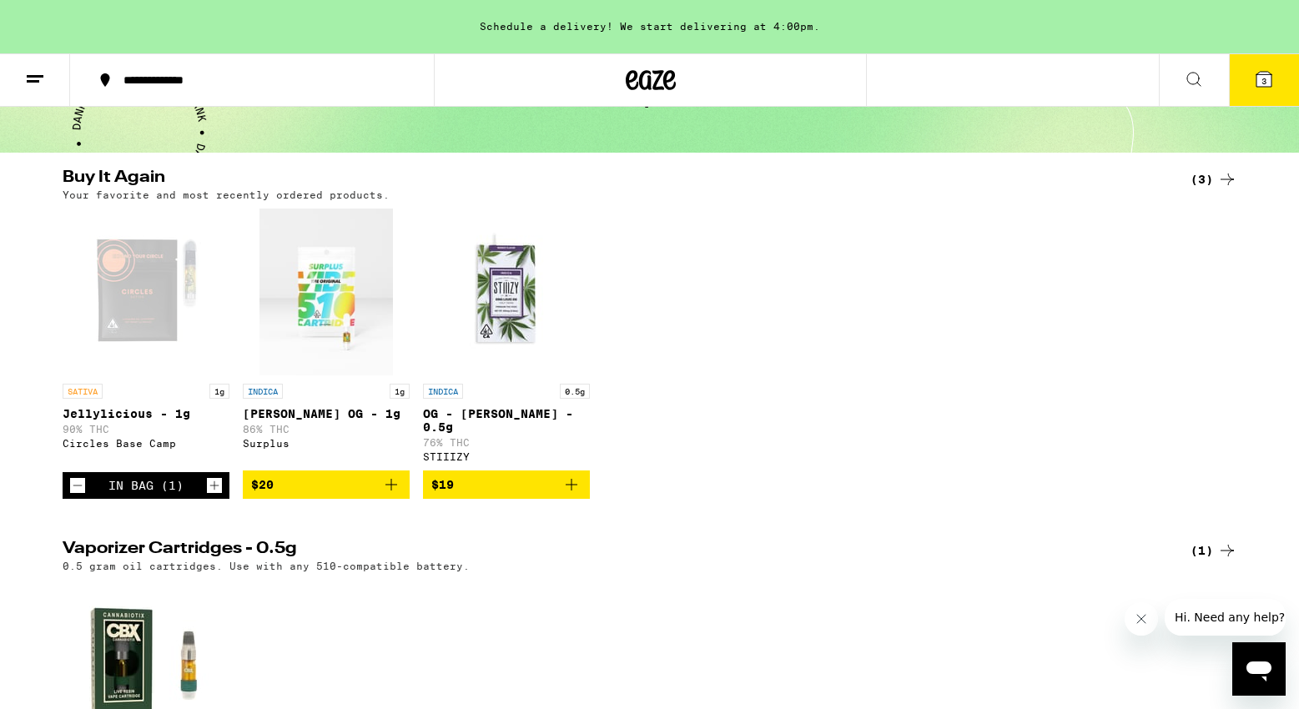
click at [1266, 74] on icon at bounding box center [1263, 79] width 15 height 15
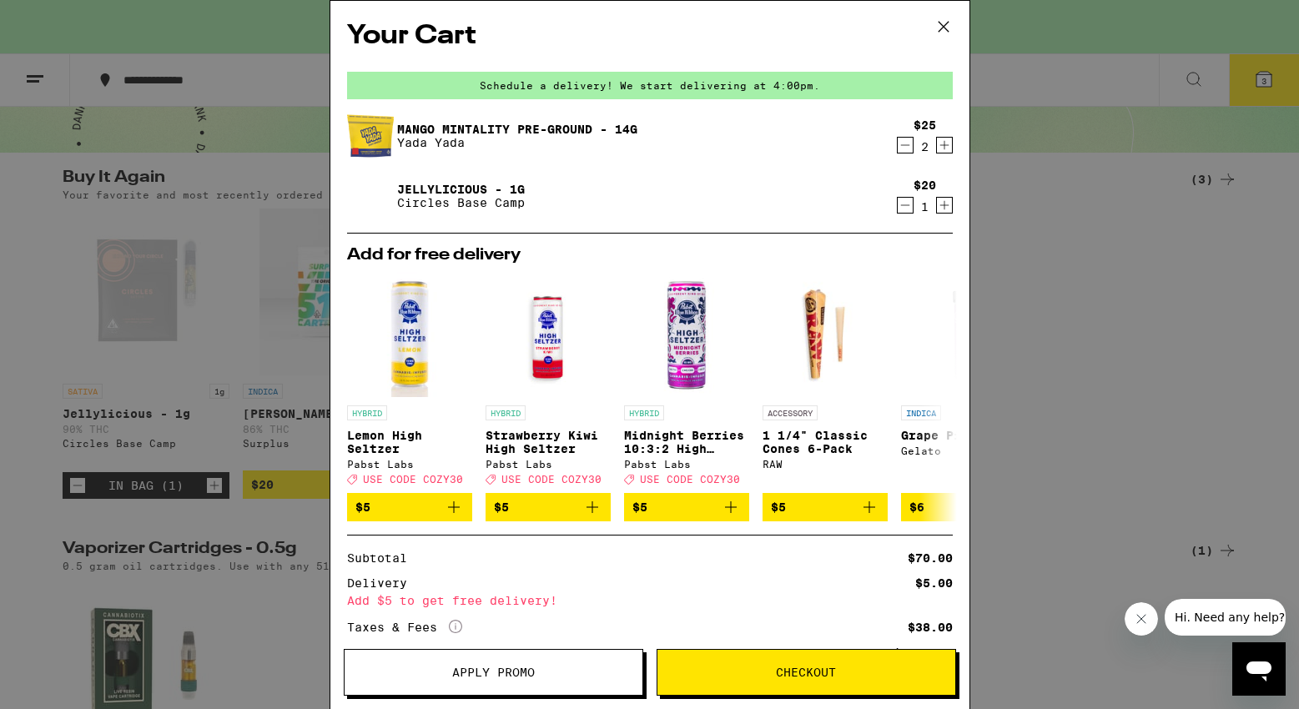
click at [830, 676] on span "Checkout" at bounding box center [806, 673] width 60 height 12
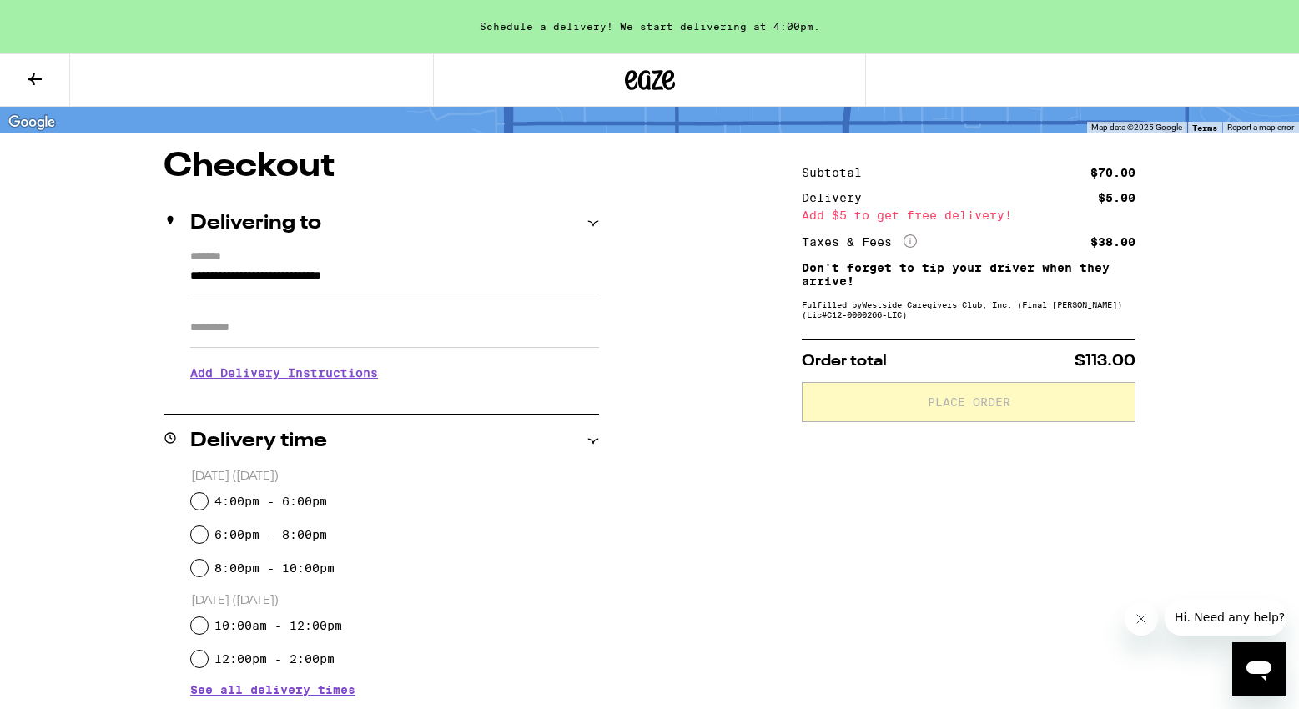
scroll to position [107, 0]
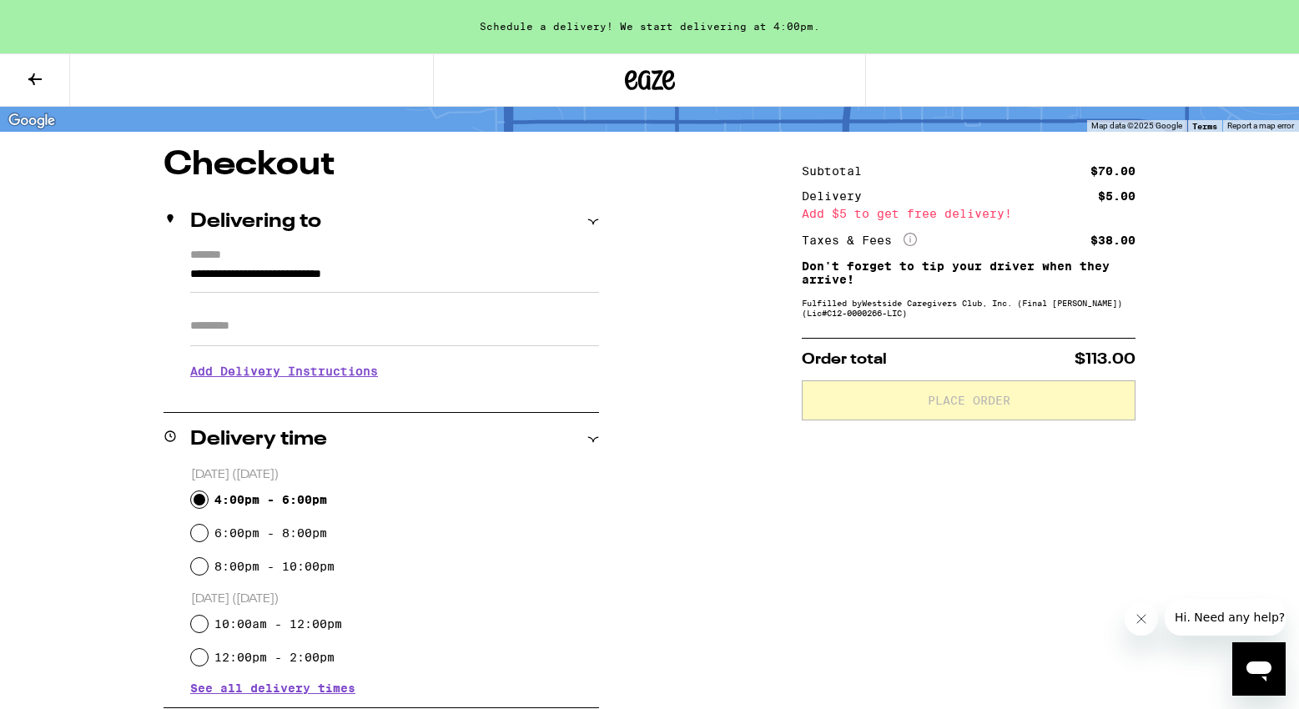
click at [198, 504] on input "4:00pm - 6:00pm" at bounding box center [199, 499] width 17 height 17
radio input "true"
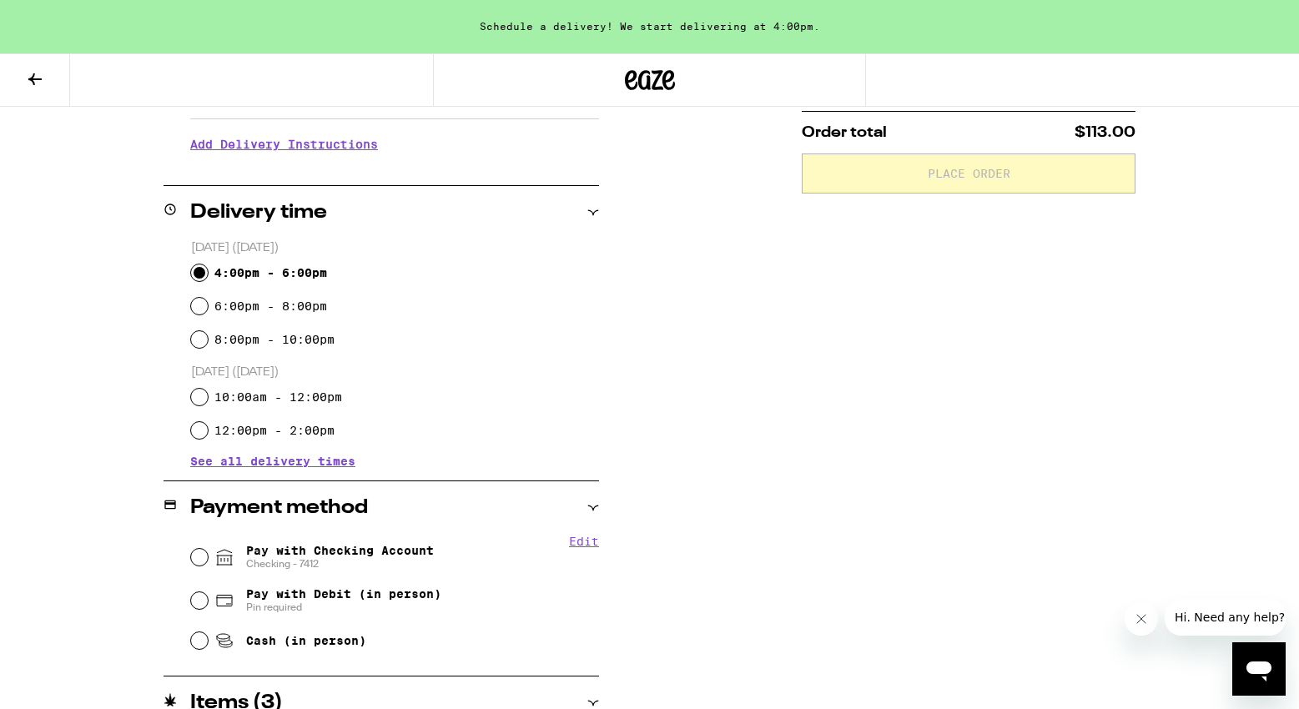
scroll to position [358, 0]
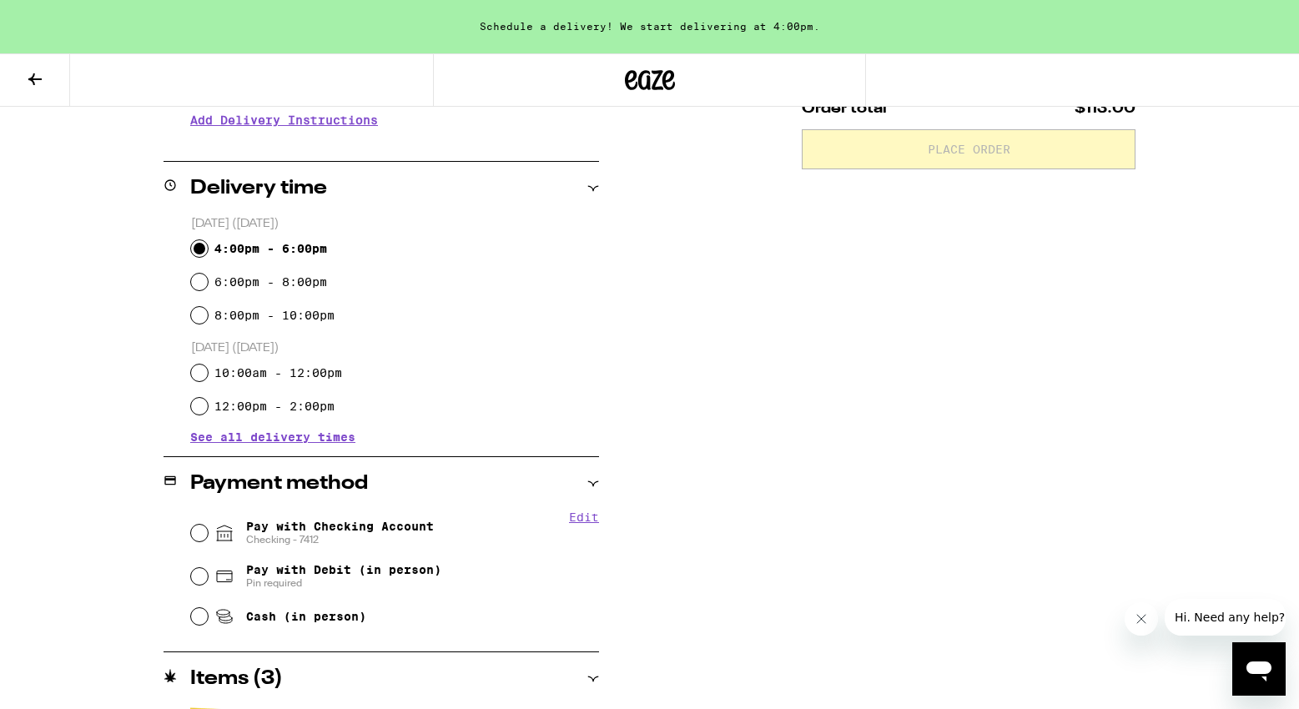
click at [214, 531] on div "Pay with Checking Account Checking - 7412" at bounding box center [395, 532] width 408 height 43
click at [206, 532] on input "Pay with Checking Account Checking - 7412" at bounding box center [199, 533] width 17 height 17
radio input "true"
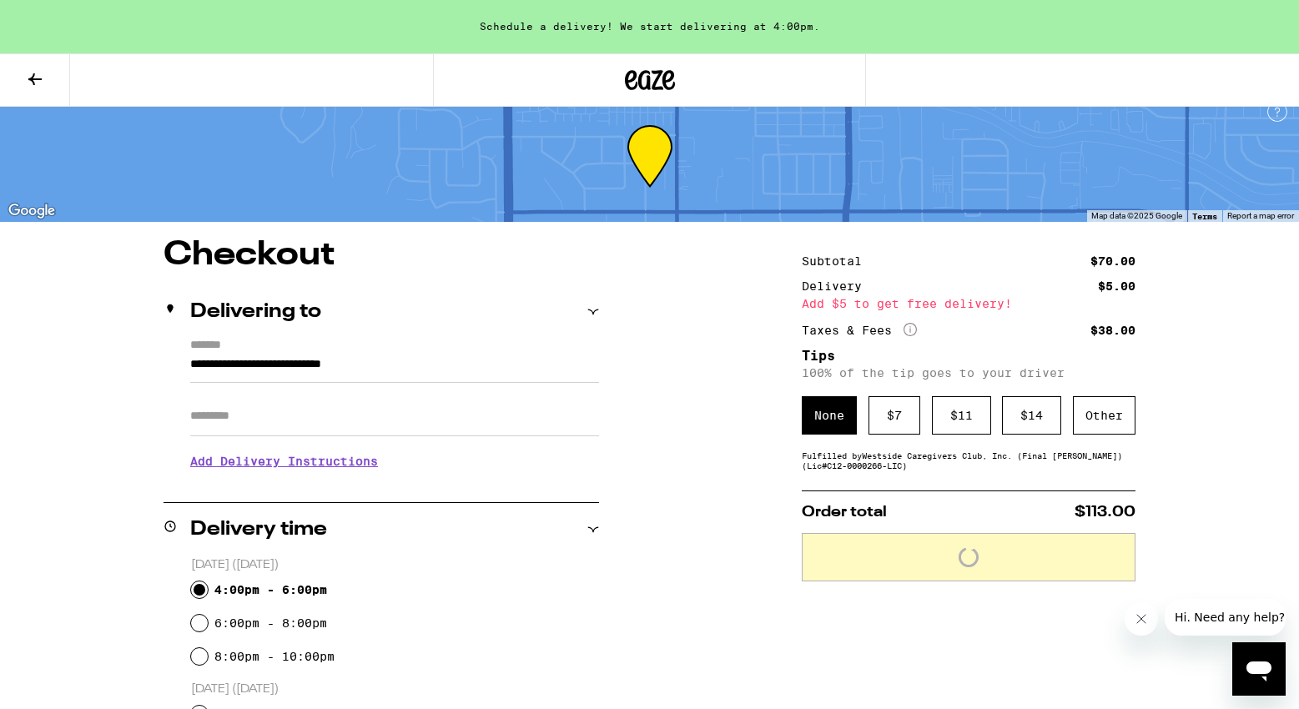
scroll to position [0, 0]
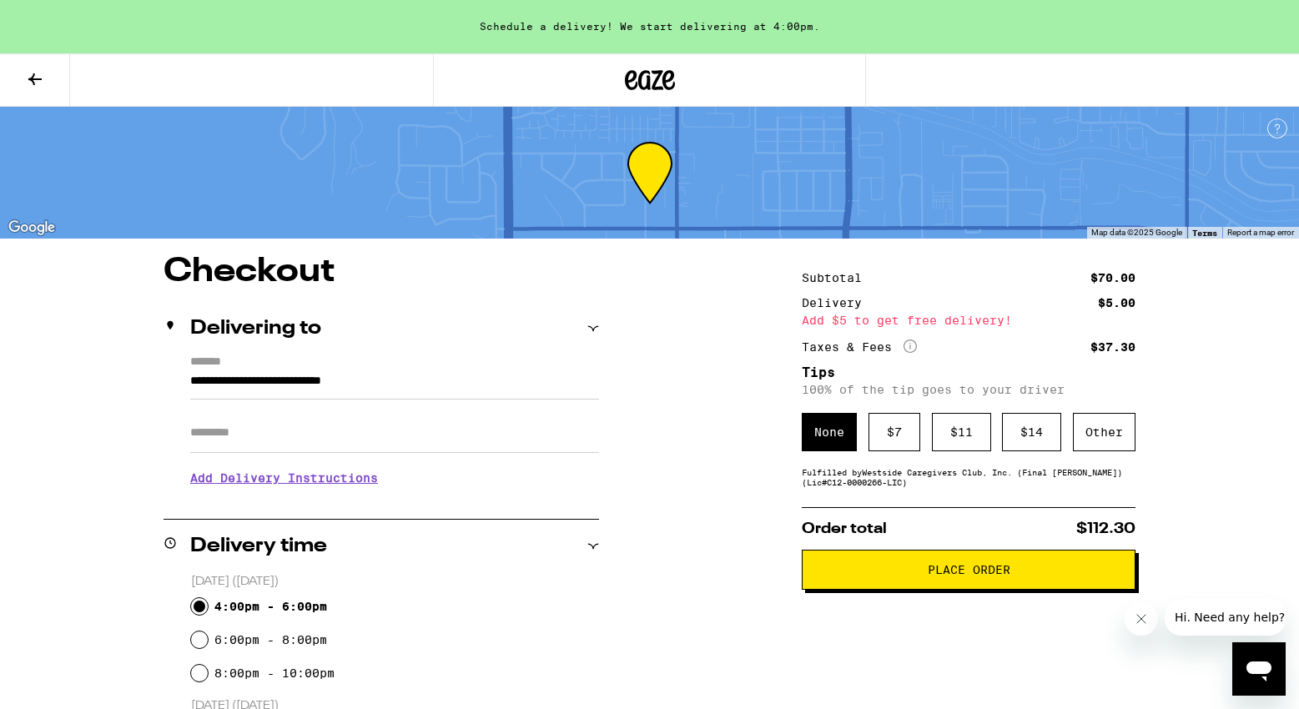
click at [1120, 448] on div "Other" at bounding box center [1104, 432] width 63 height 38
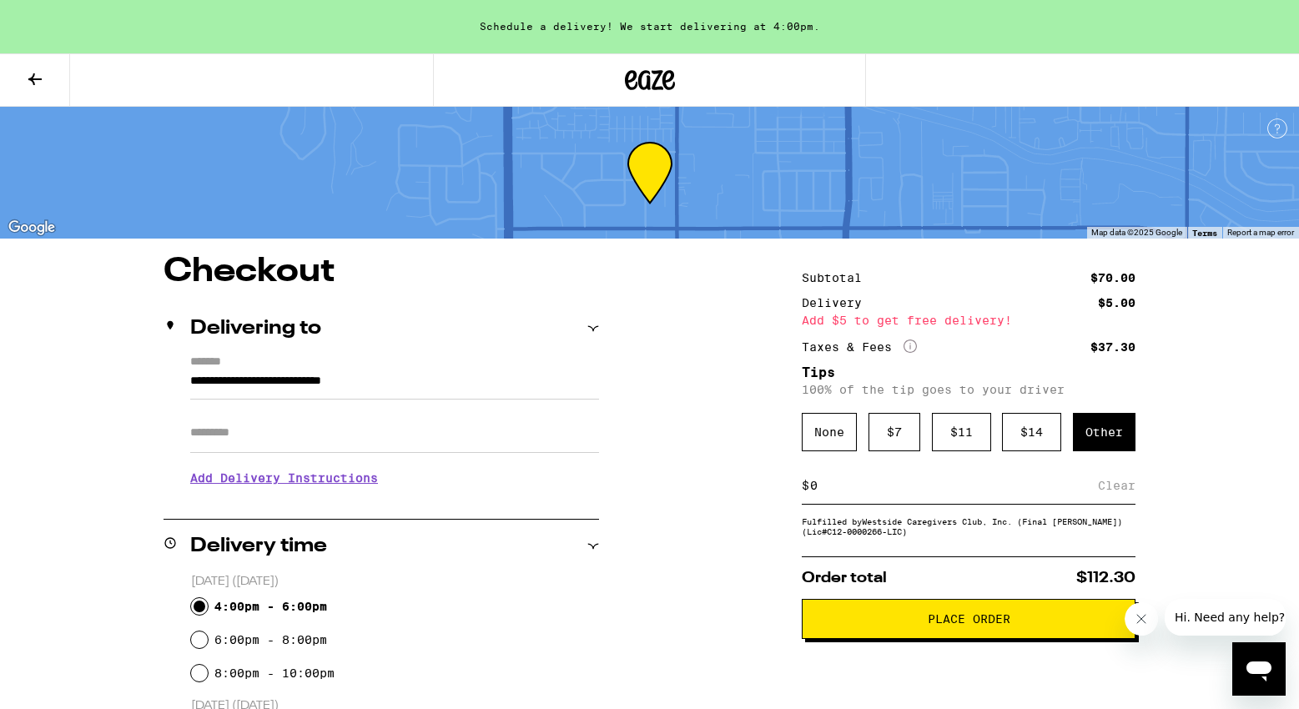
click at [906, 504] on div "$ Clear" at bounding box center [969, 486] width 334 height 38
click at [906, 493] on input at bounding box center [953, 485] width 289 height 15
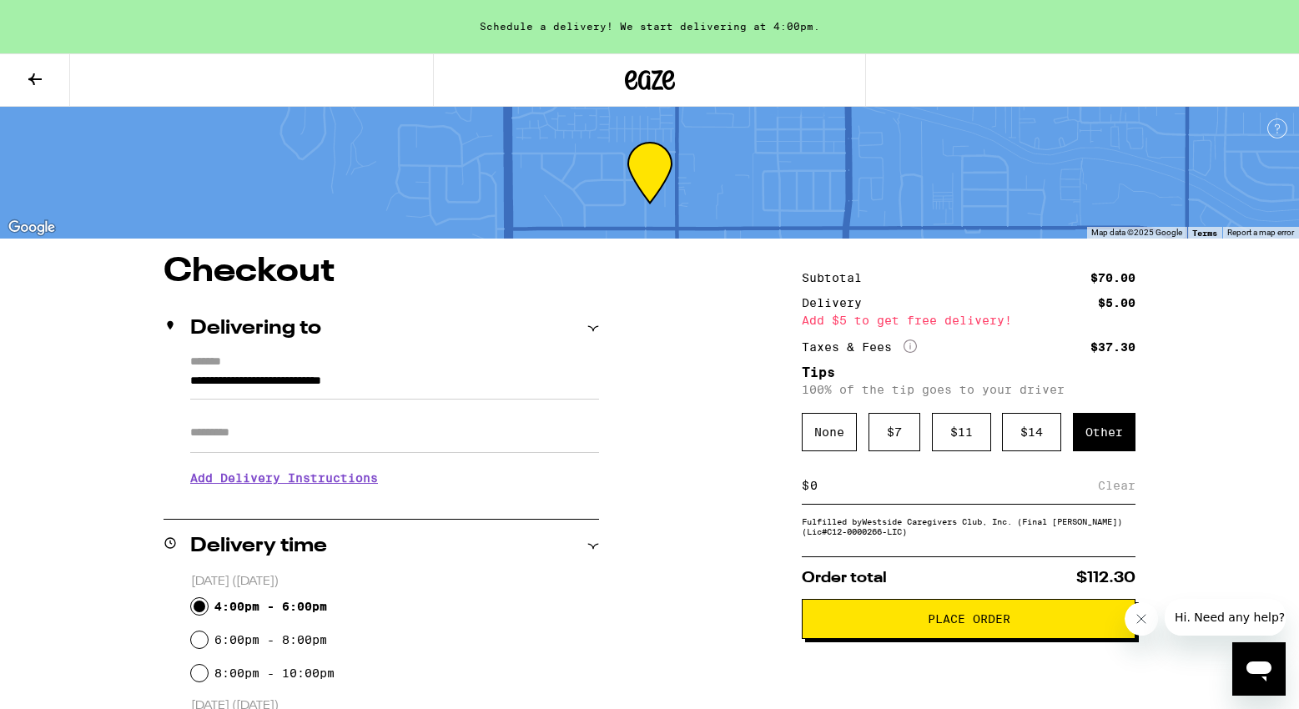
click at [906, 493] on input at bounding box center [953, 485] width 289 height 15
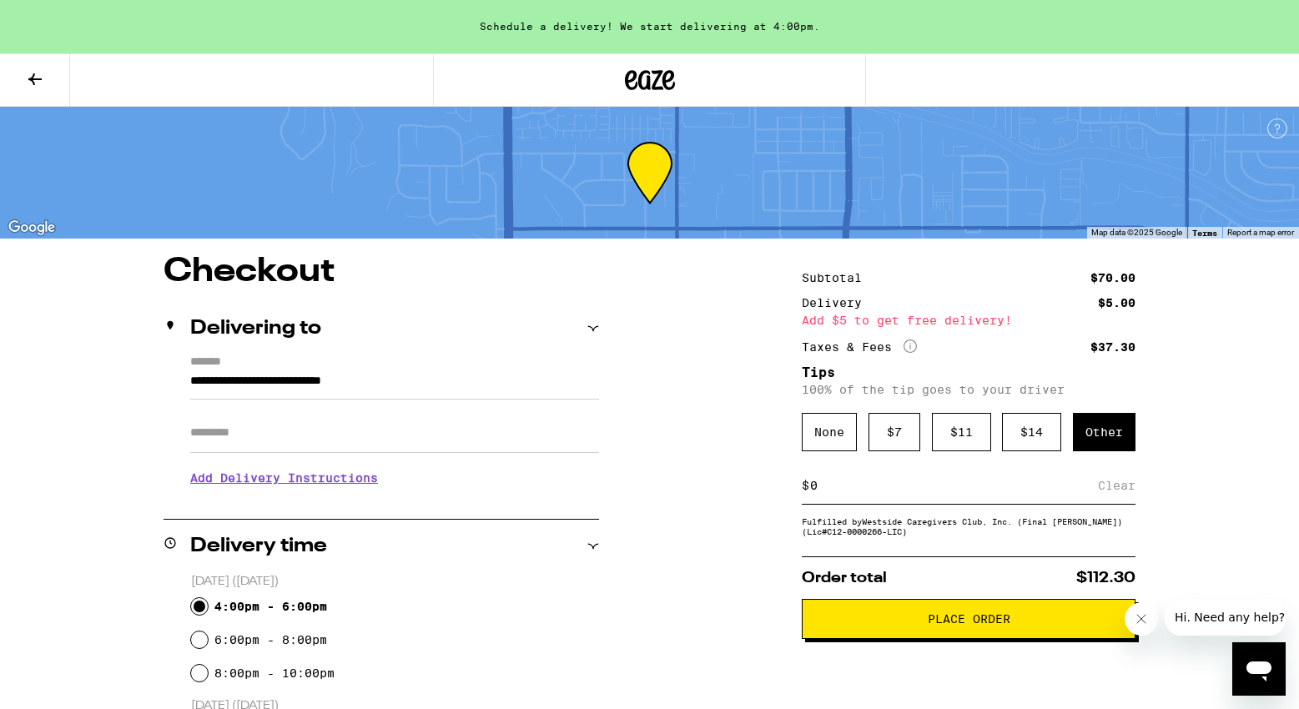
click at [906, 493] on input at bounding box center [953, 485] width 289 height 15
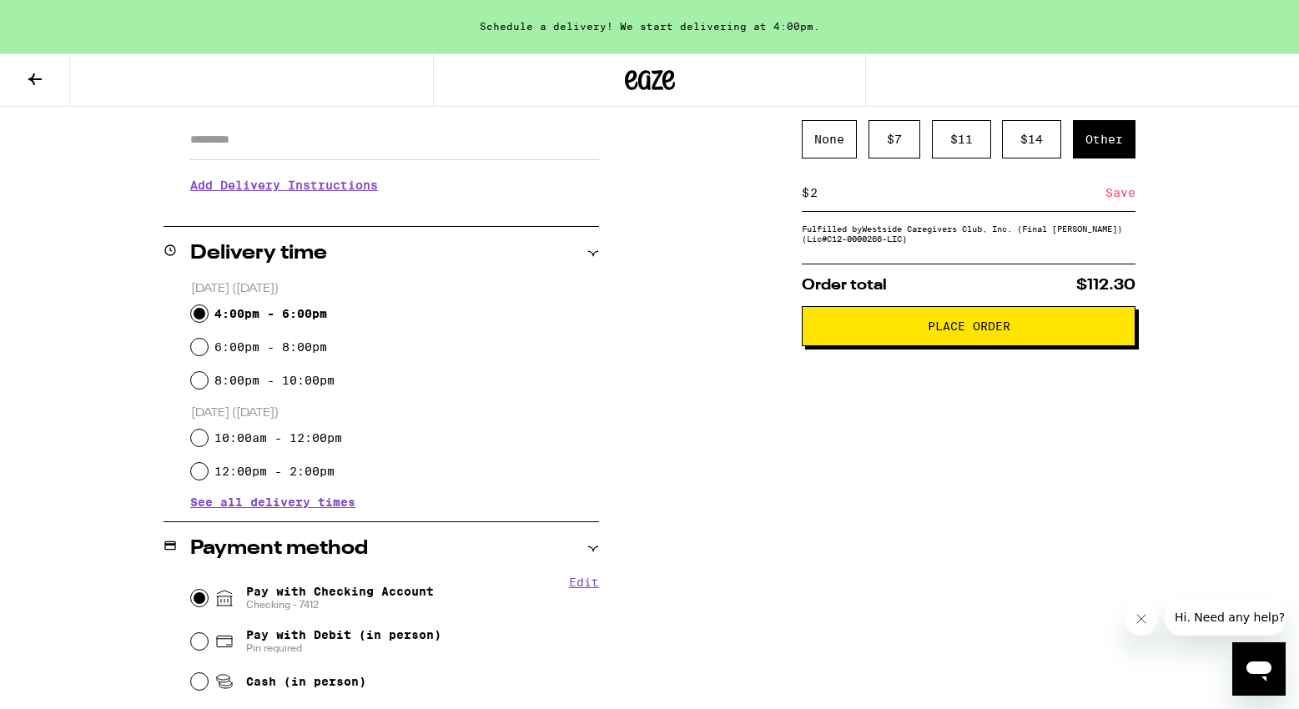
scroll to position [89, 0]
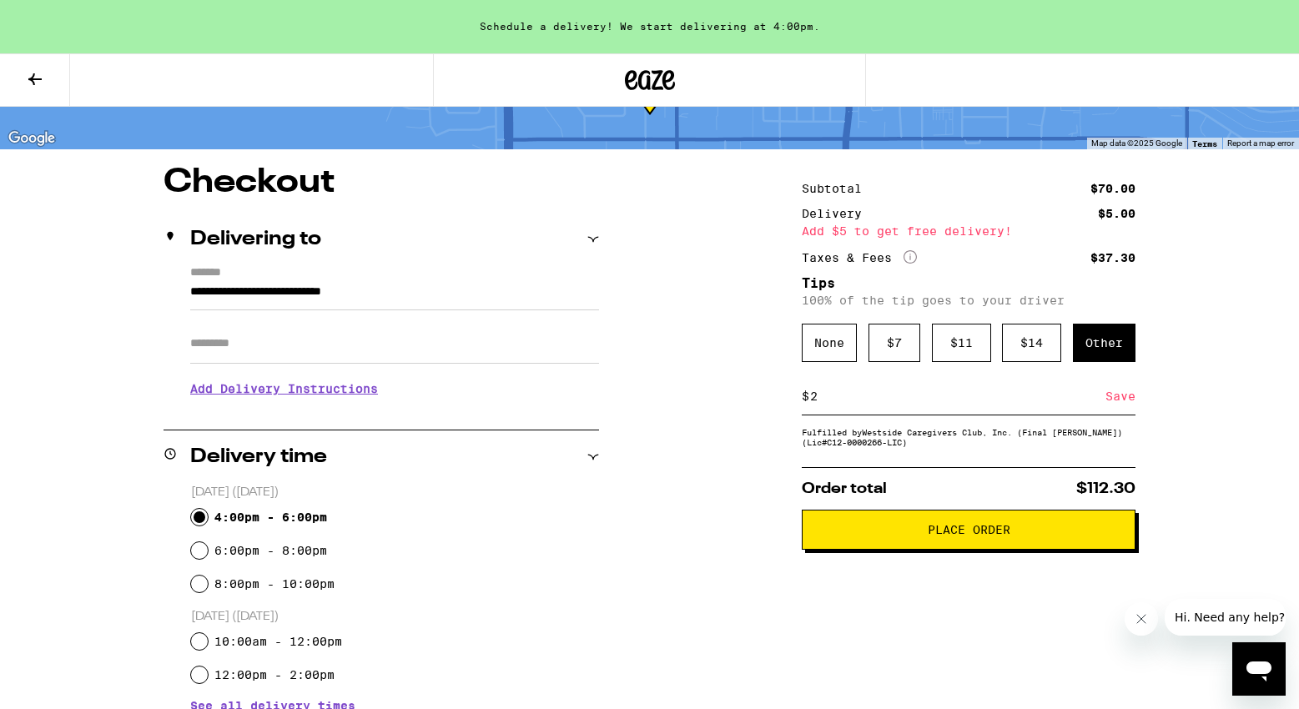
type input "2"
click at [972, 536] on span "Place Order" at bounding box center [969, 530] width 83 height 12
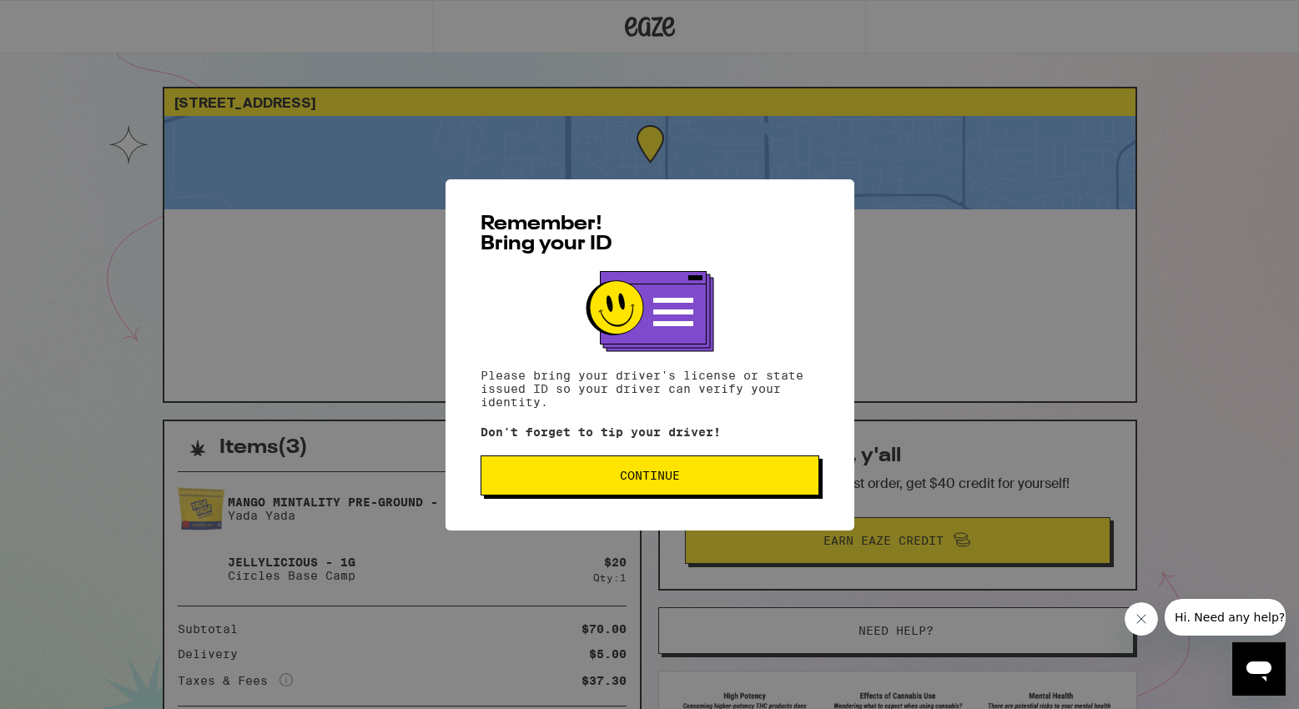
click at [713, 470] on button "Continue" at bounding box center [650, 476] width 339 height 40
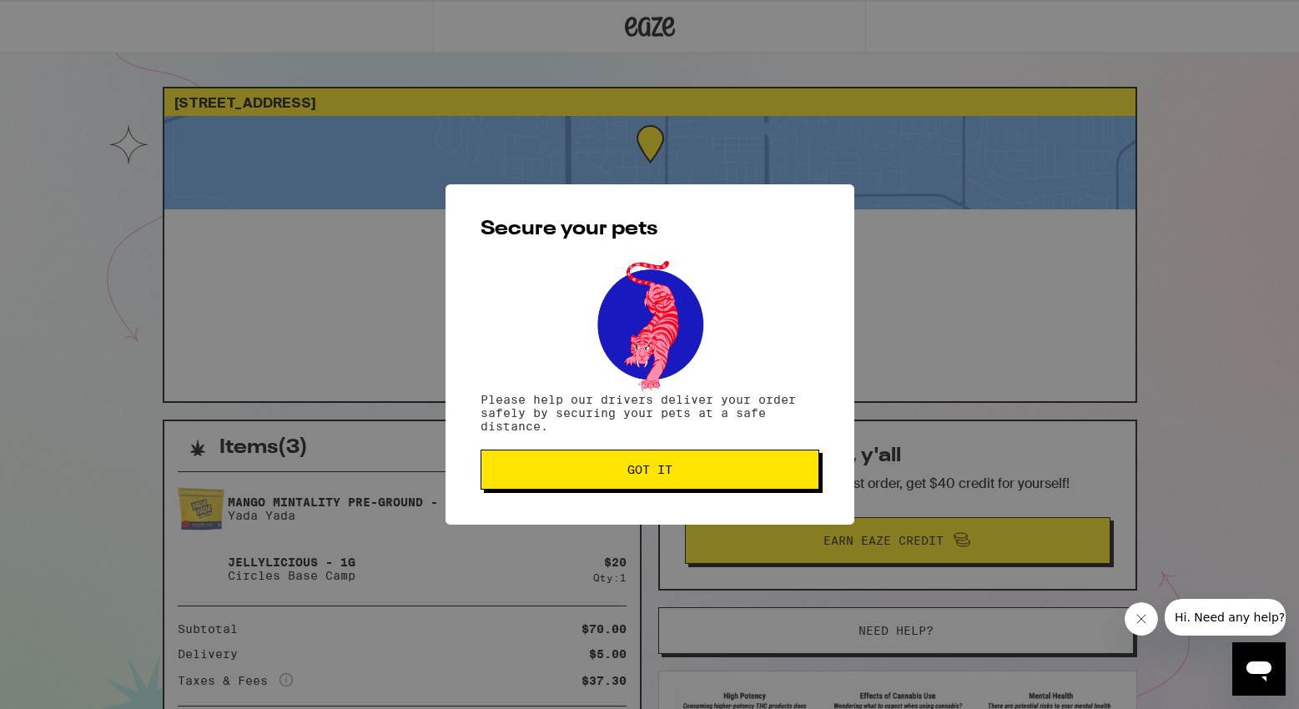
click at [713, 470] on span "Got it" at bounding box center [650, 470] width 310 height 12
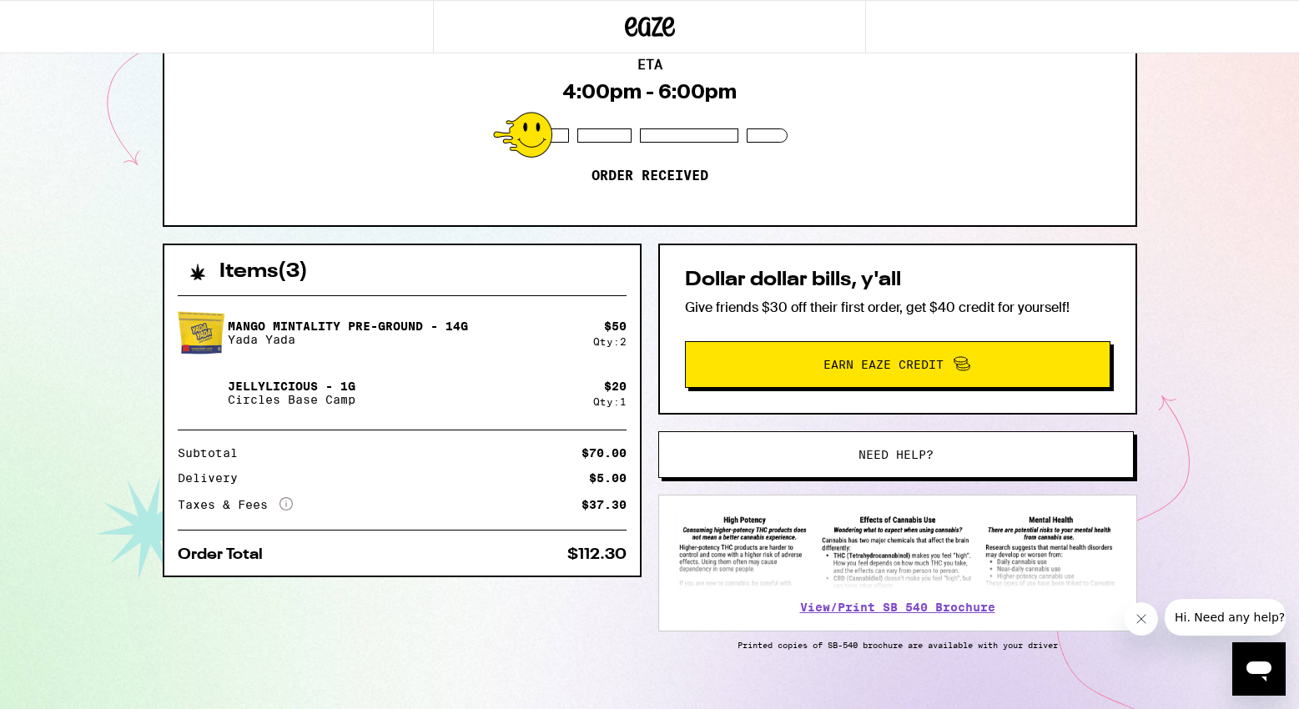
scroll to position [177, 0]
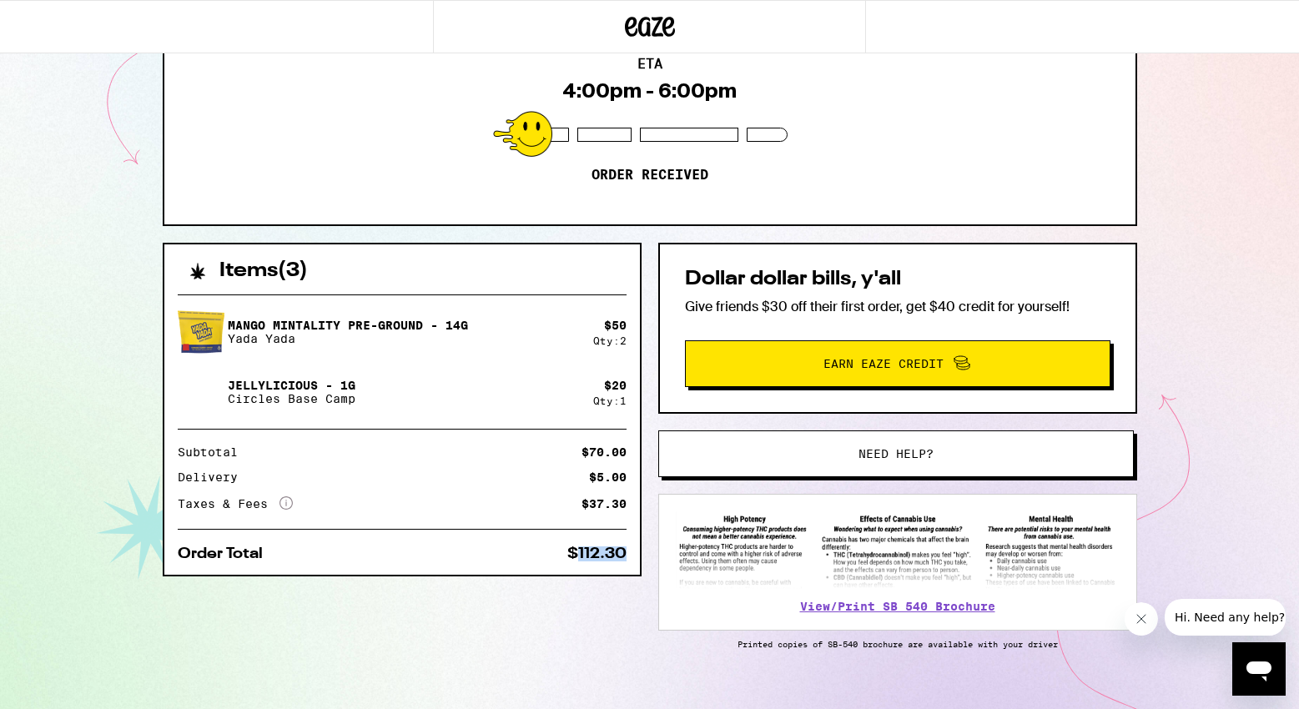
drag, startPoint x: 623, startPoint y: 552, endPoint x: 573, endPoint y: 552, distance: 50.1
click at [573, 552] on div "$112.30" at bounding box center [596, 553] width 59 height 15
click at [624, 551] on div "$112.30" at bounding box center [596, 553] width 59 height 15
click at [287, 500] on icon "More Info" at bounding box center [285, 502] width 13 height 13
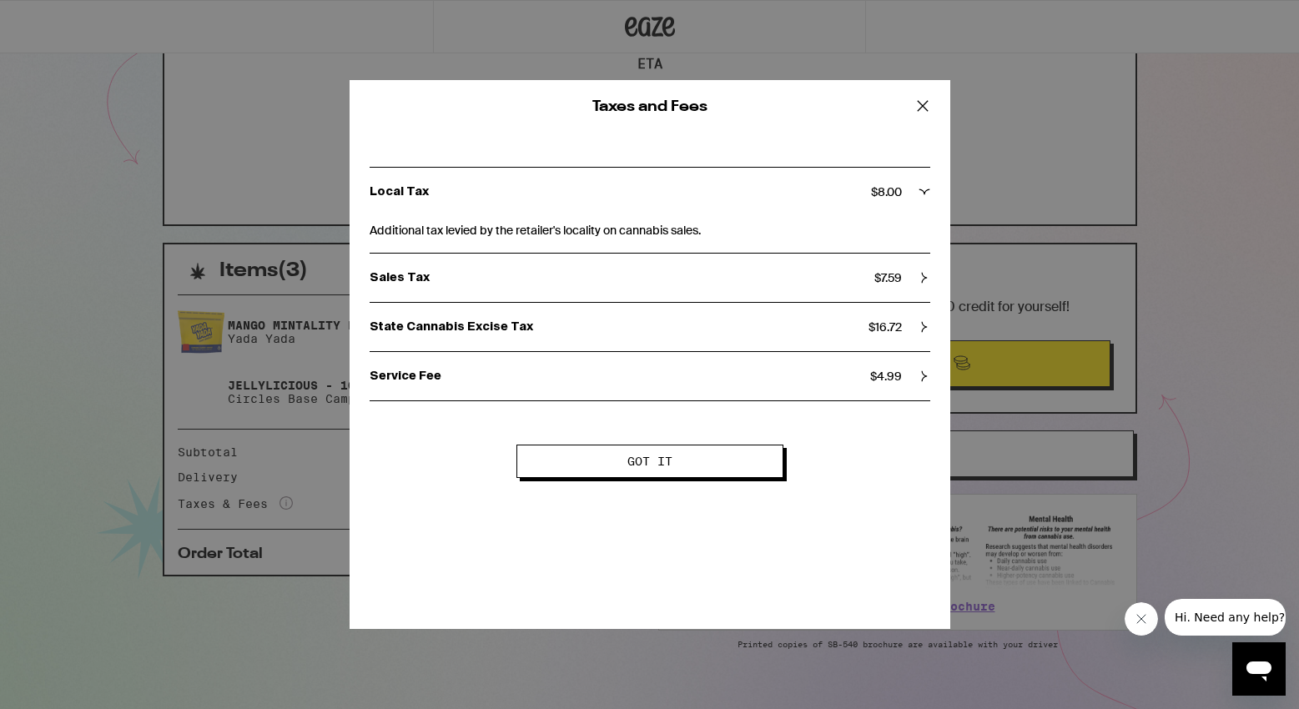
click at [926, 110] on icon at bounding box center [922, 106] width 10 height 10
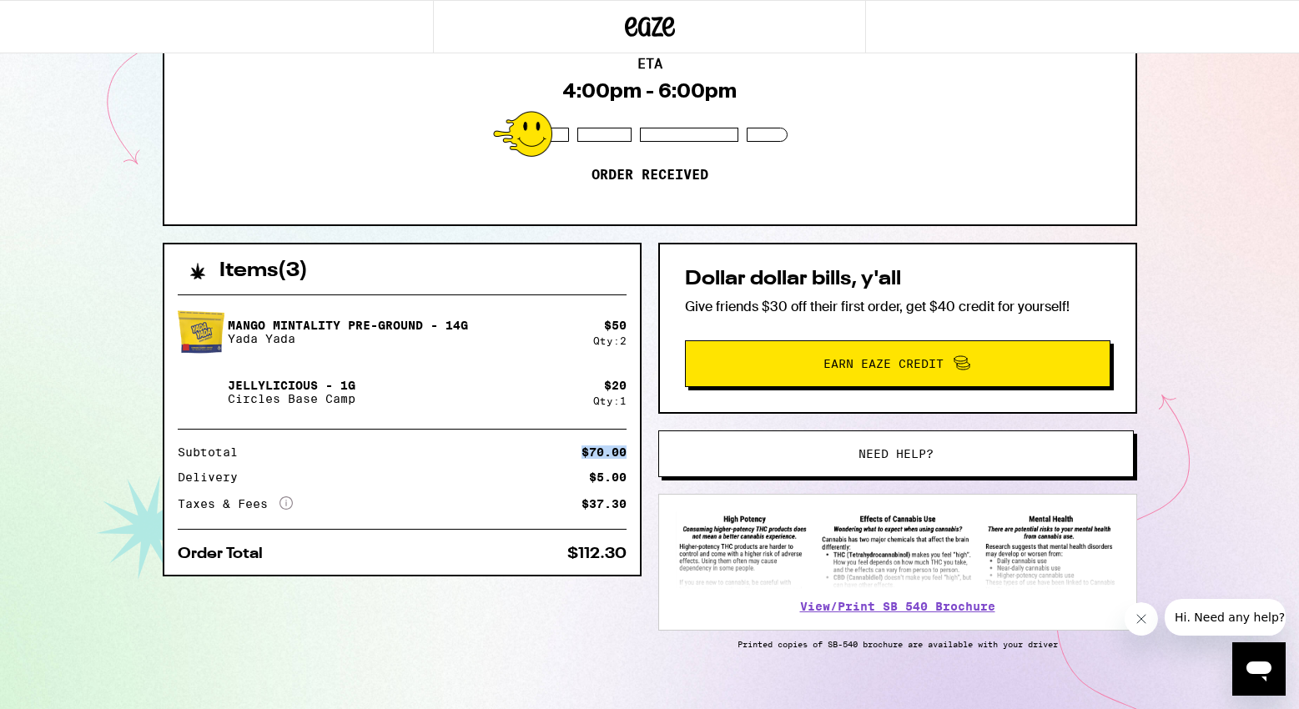
drag, startPoint x: 626, startPoint y: 453, endPoint x: 567, endPoint y: 446, distance: 58.8
click at [567, 446] on div "Subtotal $70.00" at bounding box center [402, 452] width 449 height 12
click at [284, 505] on icon "More Info" at bounding box center [285, 502] width 13 height 13
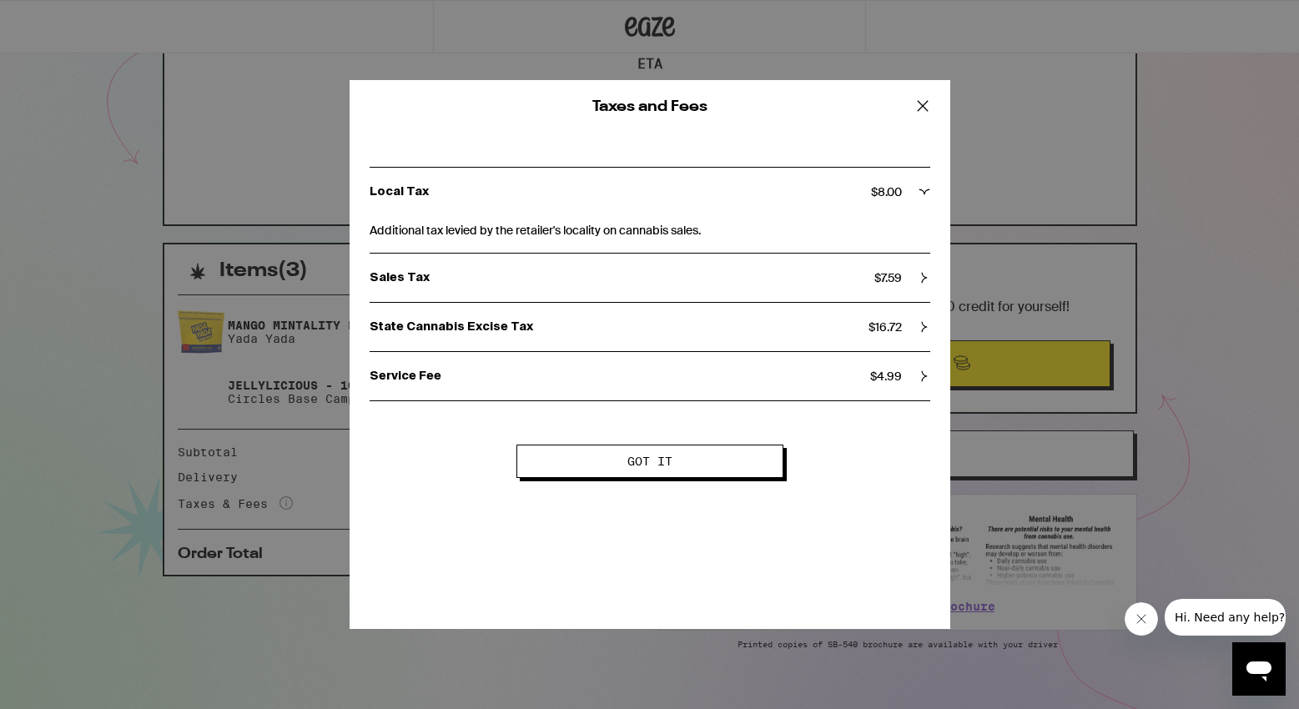
click at [927, 107] on icon at bounding box center [922, 105] width 25 height 25
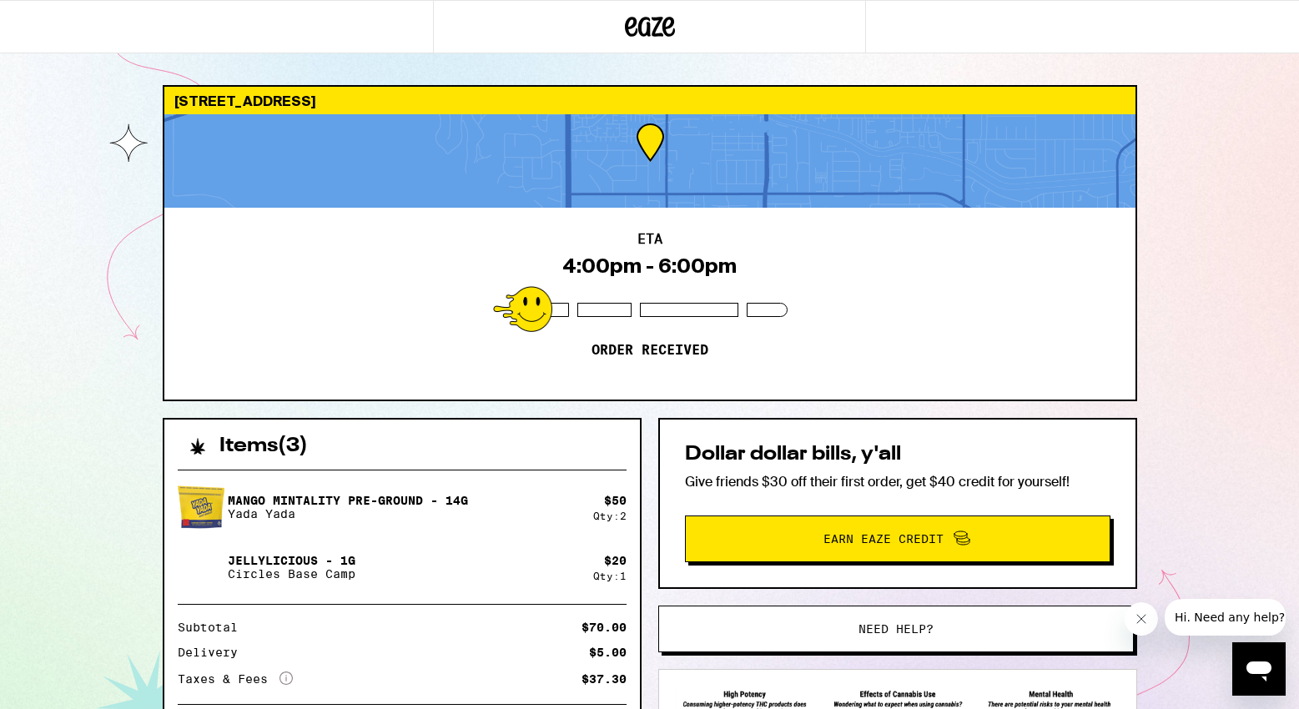
scroll to position [0, 0]
